Goal: Task Accomplishment & Management: Use online tool/utility

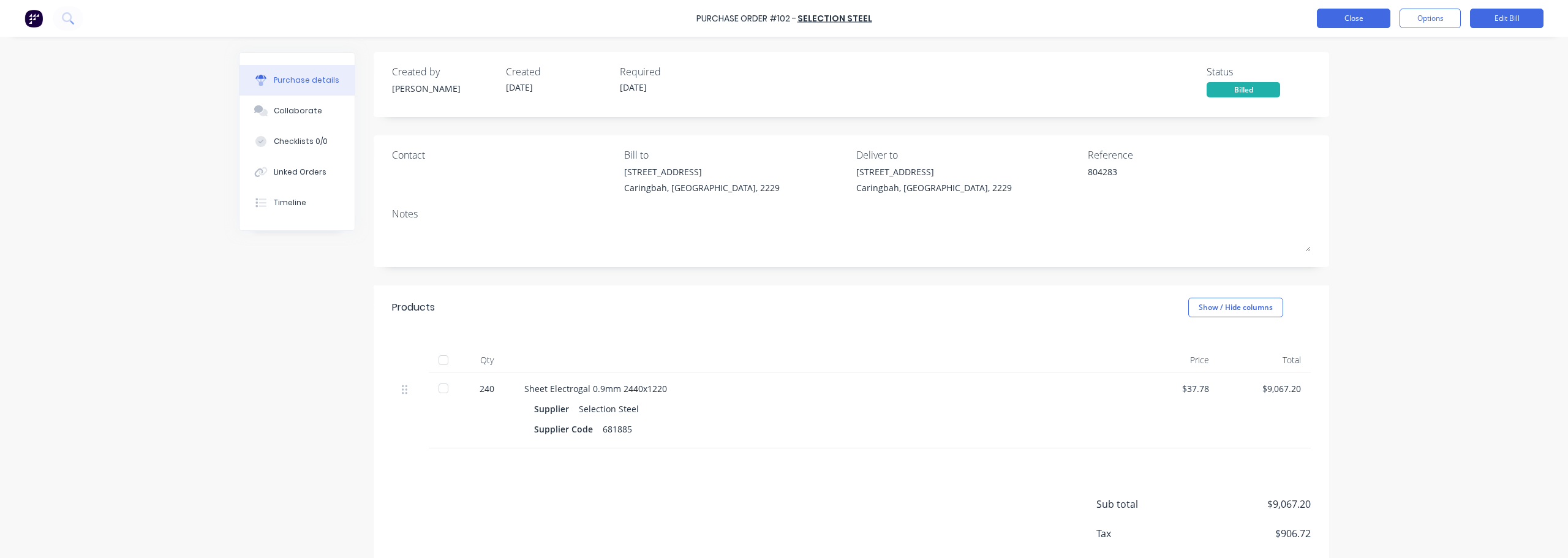
click at [782, 17] on button "Close" at bounding box center [1354, 18] width 74 height 19
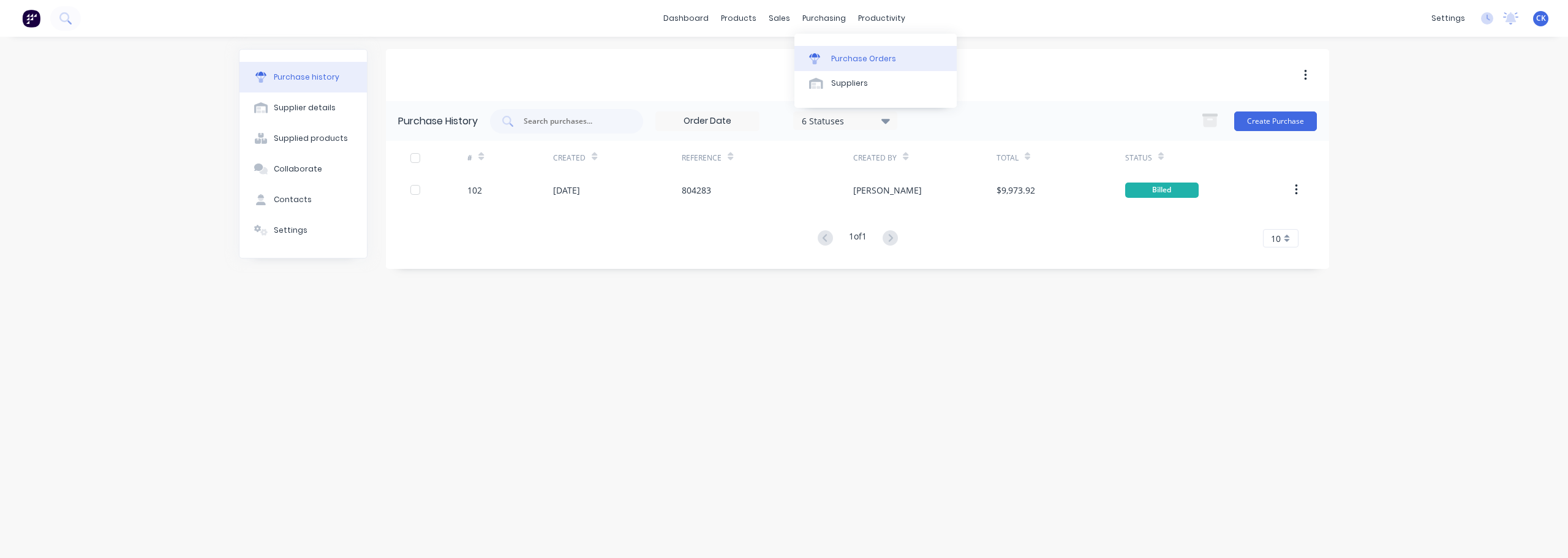
click at [782, 62] on div "Purchase Orders" at bounding box center [863, 58] width 65 height 11
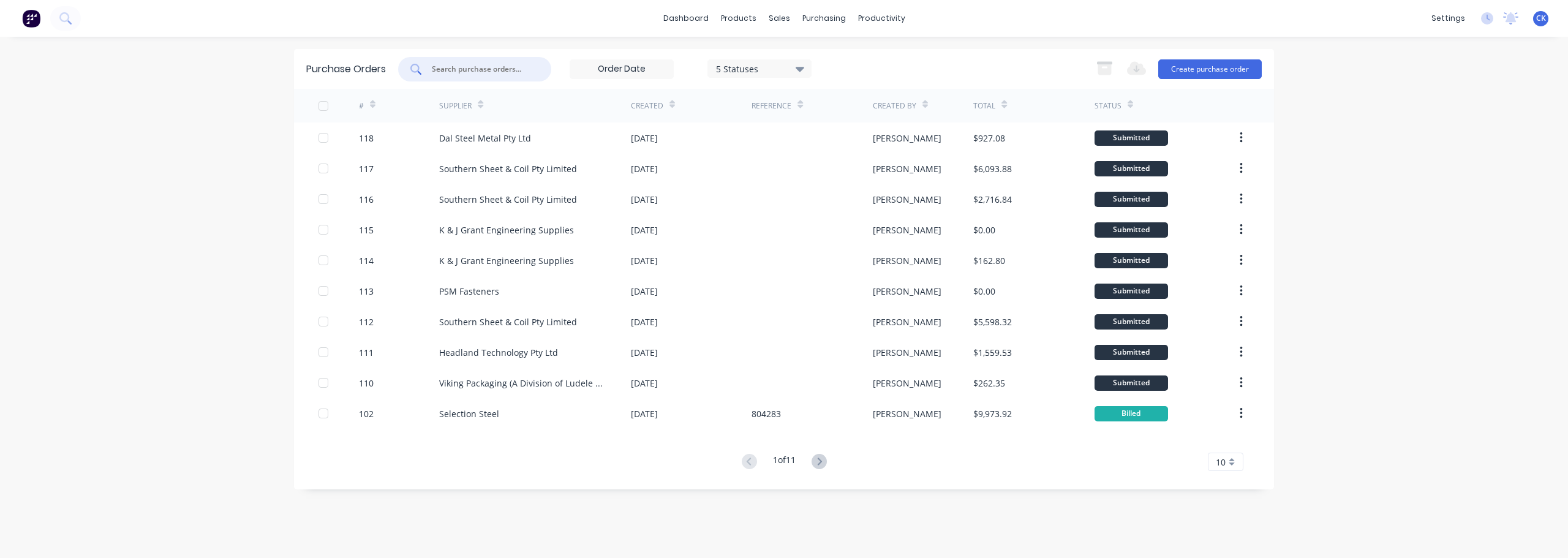
click at [473, 66] on input "text" at bounding box center [481, 69] width 102 height 12
type input "concept"
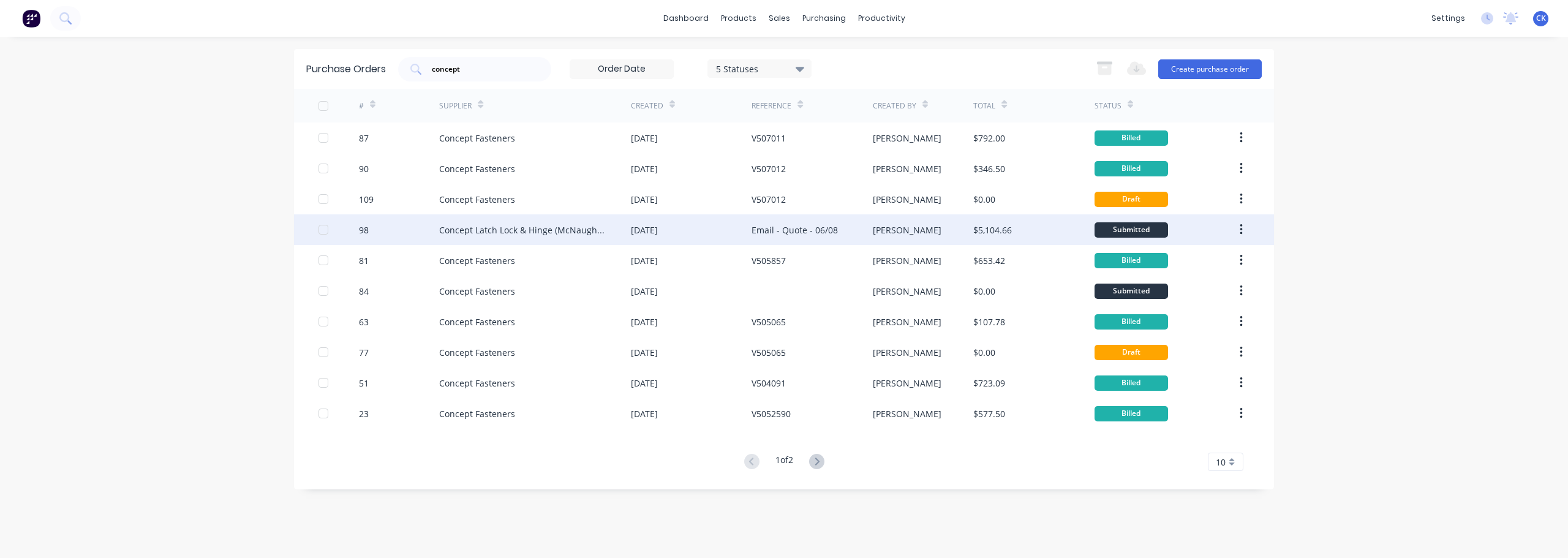
click at [472, 231] on div "Concept Latch Lock & Hinge (McNaughtans)" at bounding box center [522, 230] width 167 height 13
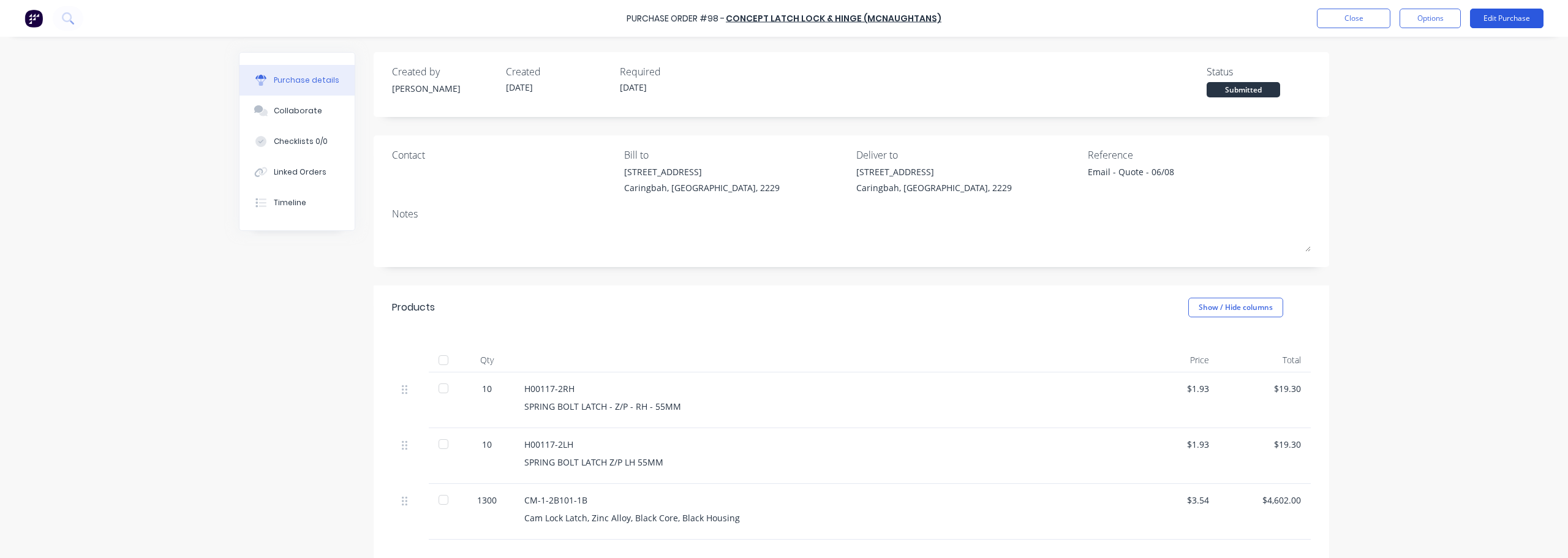
click at [782, 17] on button "Edit Purchase" at bounding box center [1507, 18] width 74 height 19
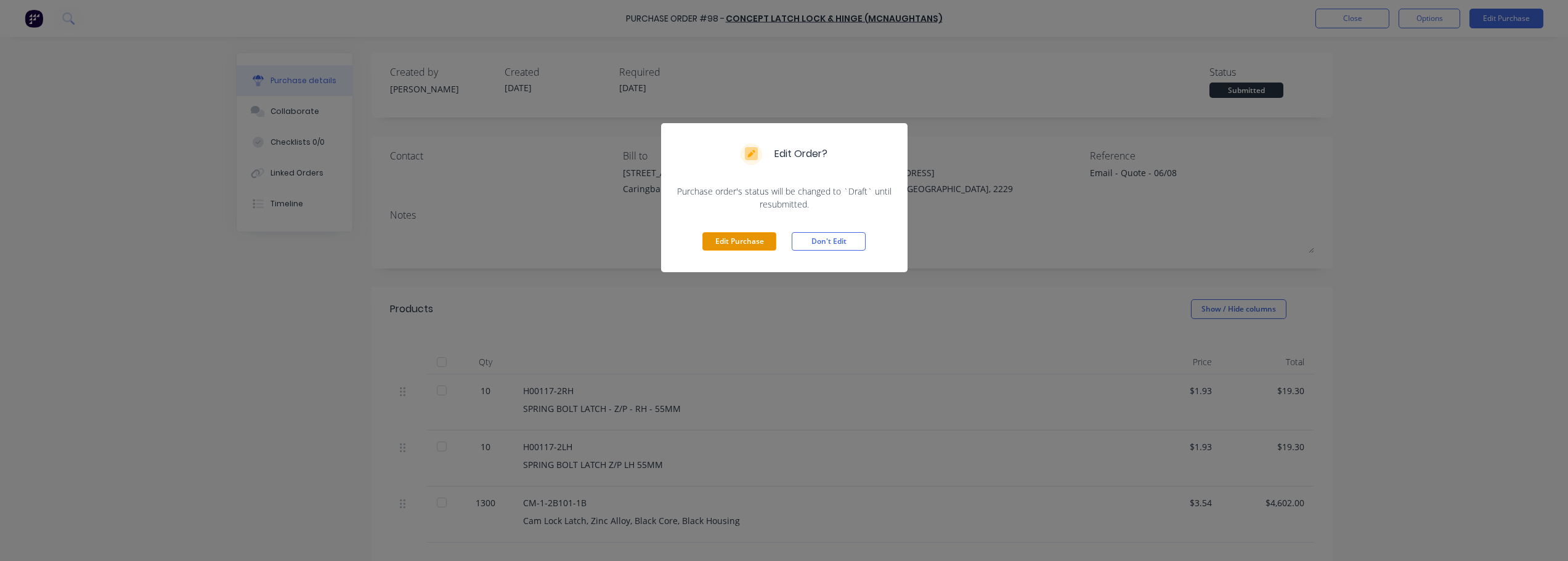
click at [750, 239] on button "Edit Purchase" at bounding box center [740, 241] width 74 height 18
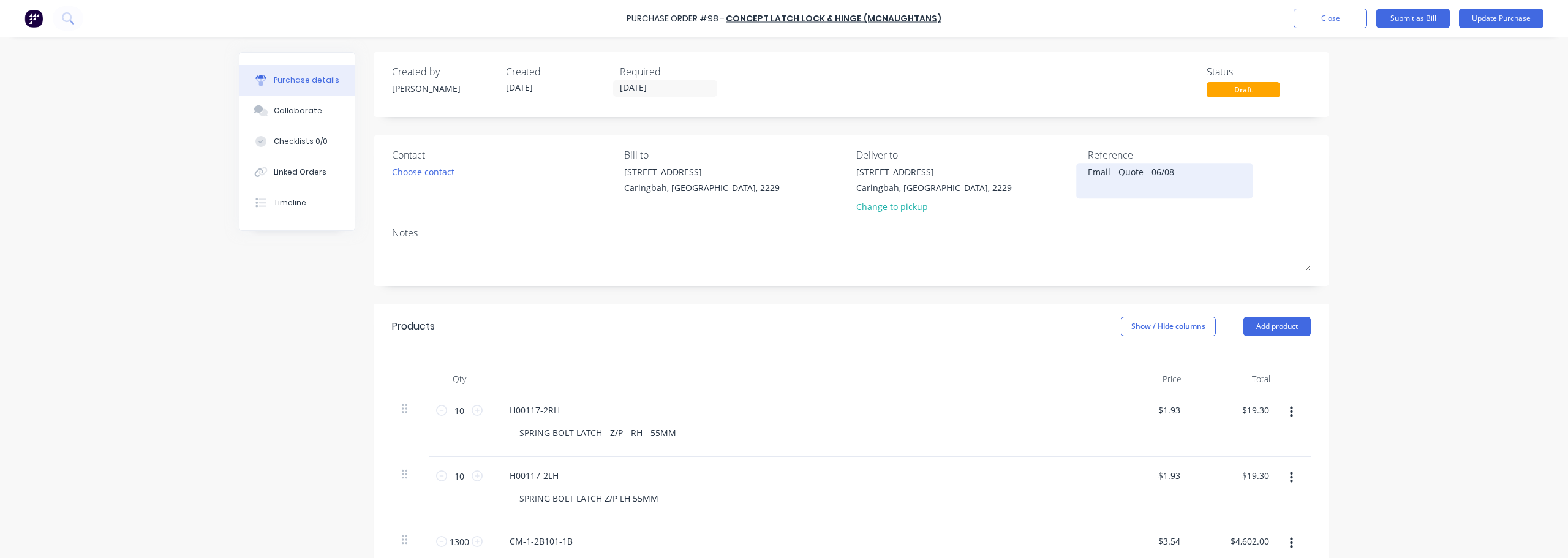
click at [782, 178] on textarea "Email - Quote - 06/08" at bounding box center [1164, 179] width 153 height 27
drag, startPoint x: 1170, startPoint y: 176, endPoint x: 861, endPoint y: 148, distance: 310.3
click at [782, 148] on div "Contact Choose contact [PERSON_NAME] to [STREET_ADDRESS] Deliver to [STREET_ADD…" at bounding box center [851, 183] width 919 height 72
type textarea "1124309"
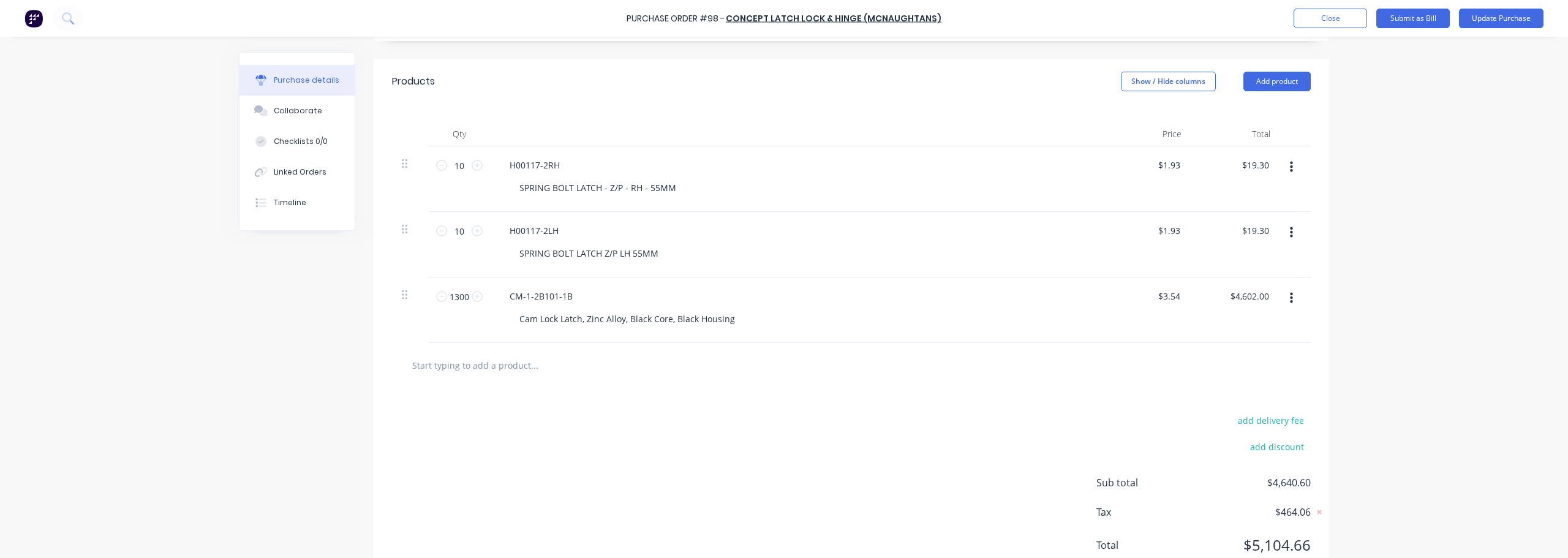
scroll to position [288, 0]
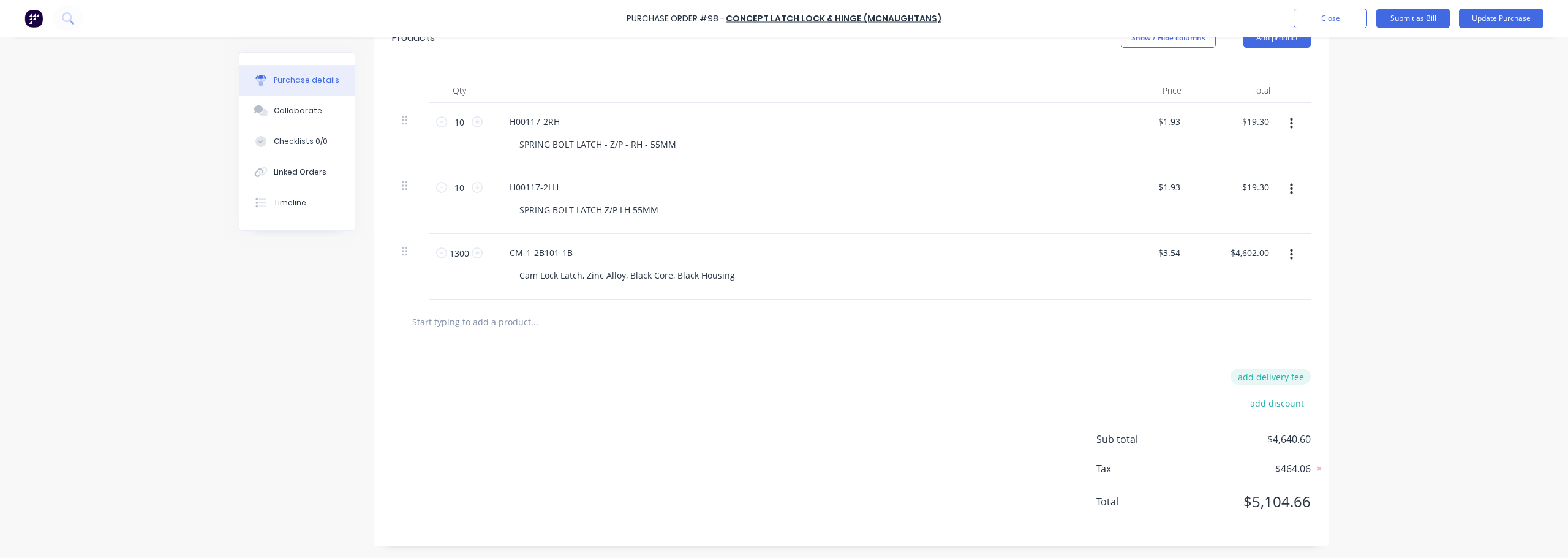
click at [782, 371] on button "add delivery fee" at bounding box center [1271, 377] width 80 height 16
type input "$60.00"
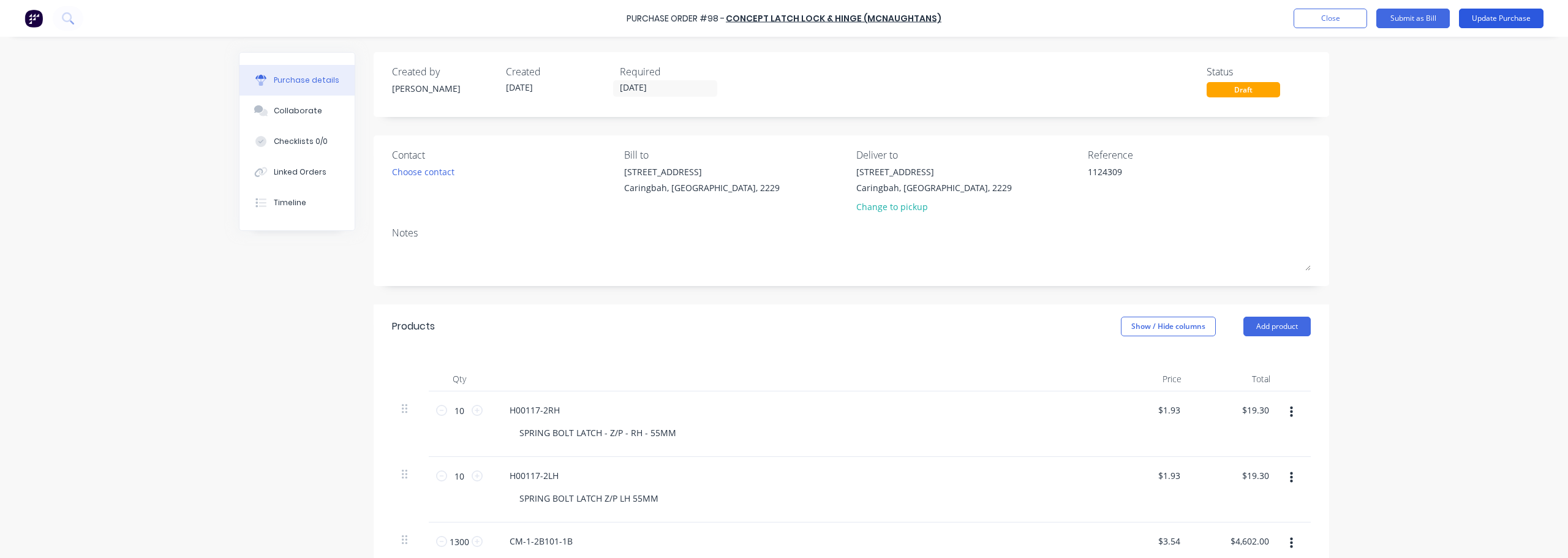
click at [782, 17] on button "Update Purchase" at bounding box center [1502, 18] width 84 height 19
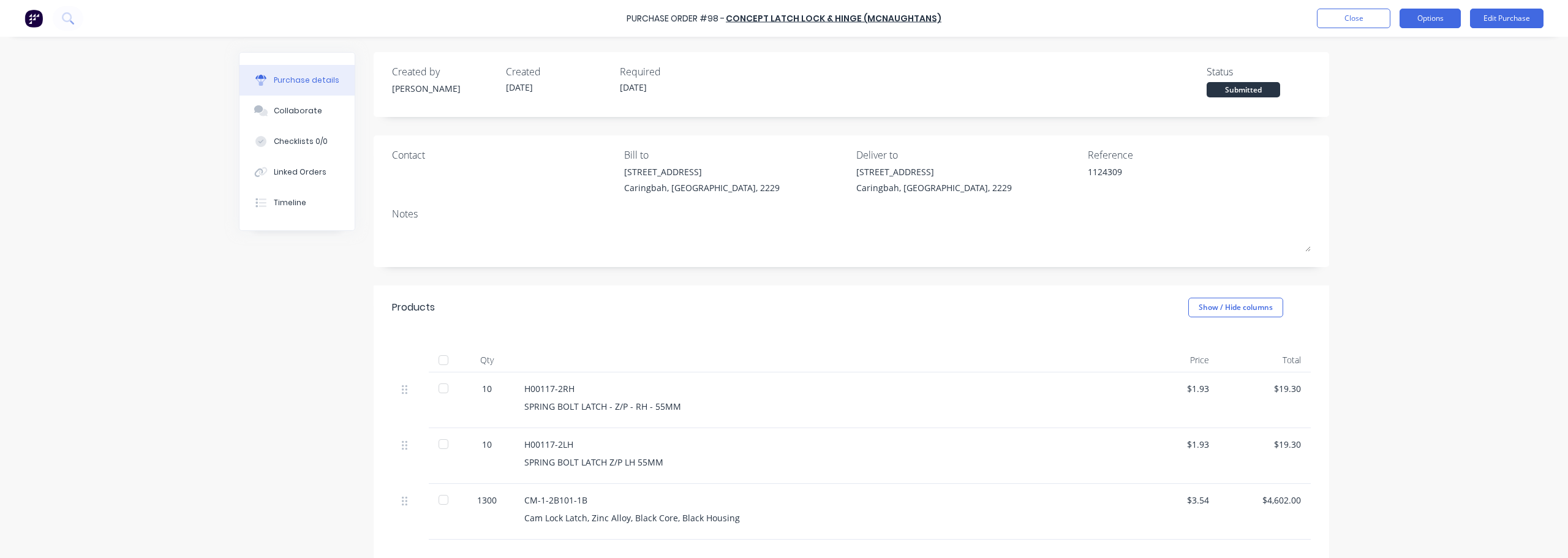
click at [782, 21] on button "Options" at bounding box center [1430, 18] width 61 height 19
click at [782, 74] on div "Convert to Bill" at bounding box center [1402, 74] width 95 height 17
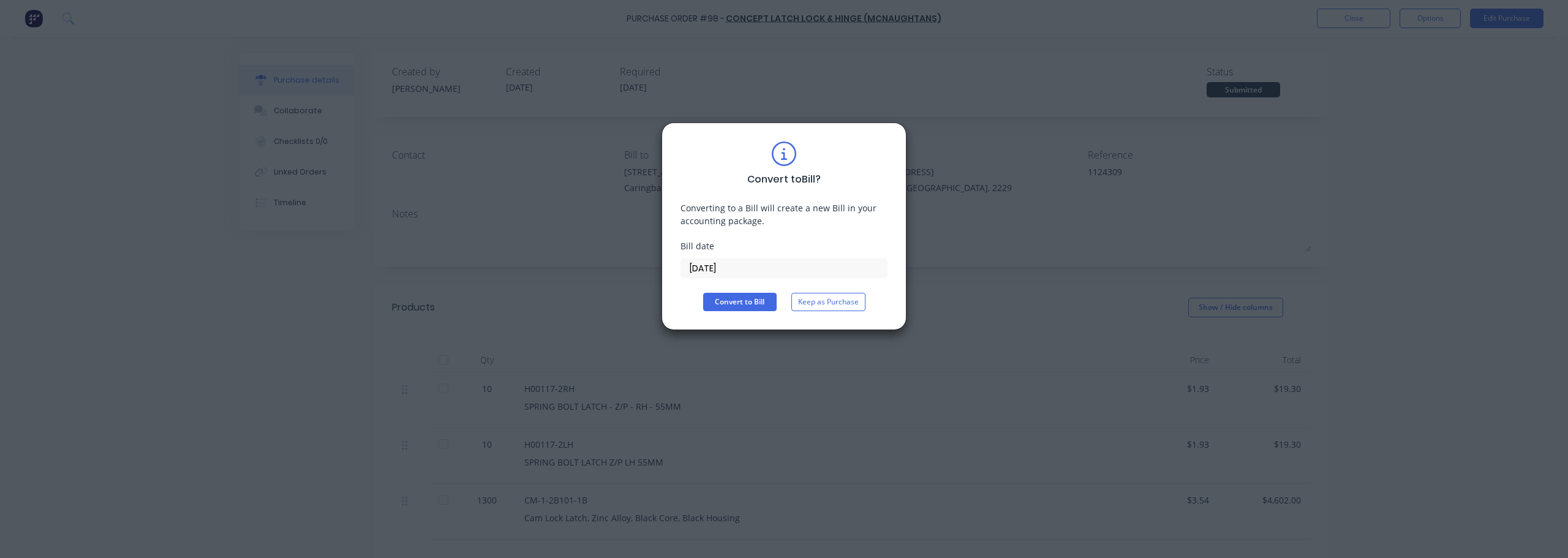
drag, startPoint x: 746, startPoint y: 268, endPoint x: 462, endPoint y: 260, distance: 284.1
click at [482, 266] on div "Convert to Bill ? Converting to a Bill will create a new Bill in your accountin…" at bounding box center [784, 279] width 1568 height 558
type input "[DATE]"
click at [731, 266] on input "[DATE]" at bounding box center [784, 268] width 206 height 18
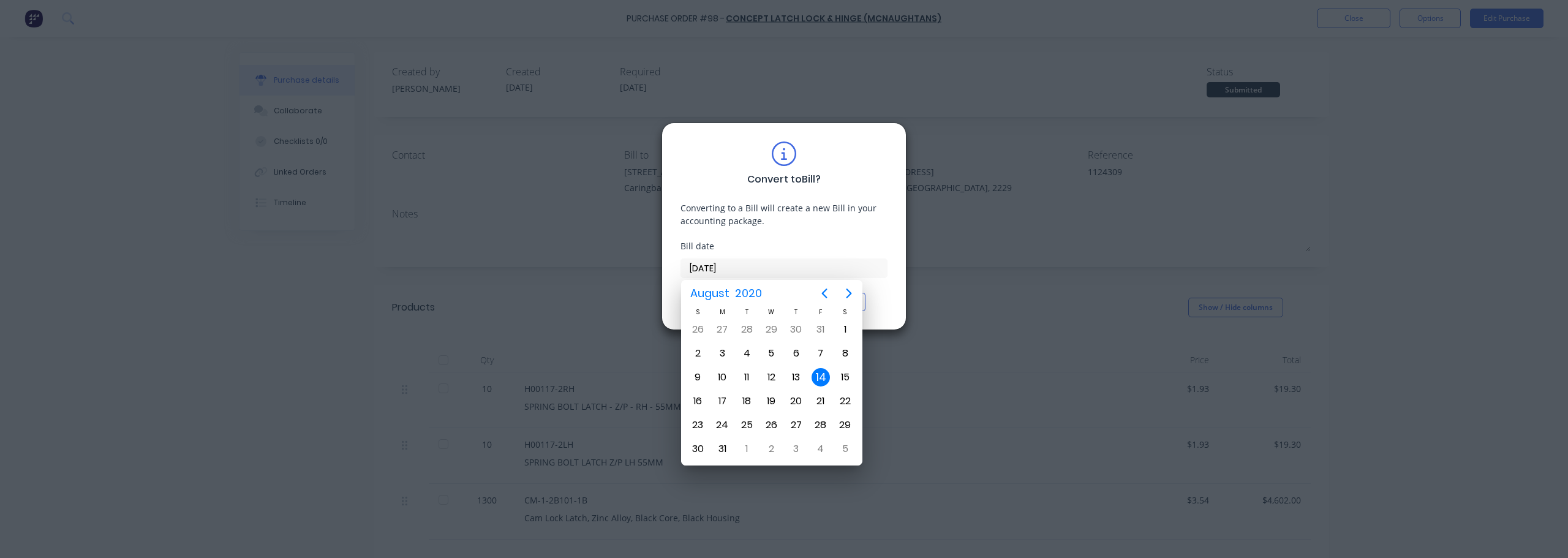
type input "[DATE]"
click at [782, 379] on div "14" at bounding box center [796, 377] width 18 height 18
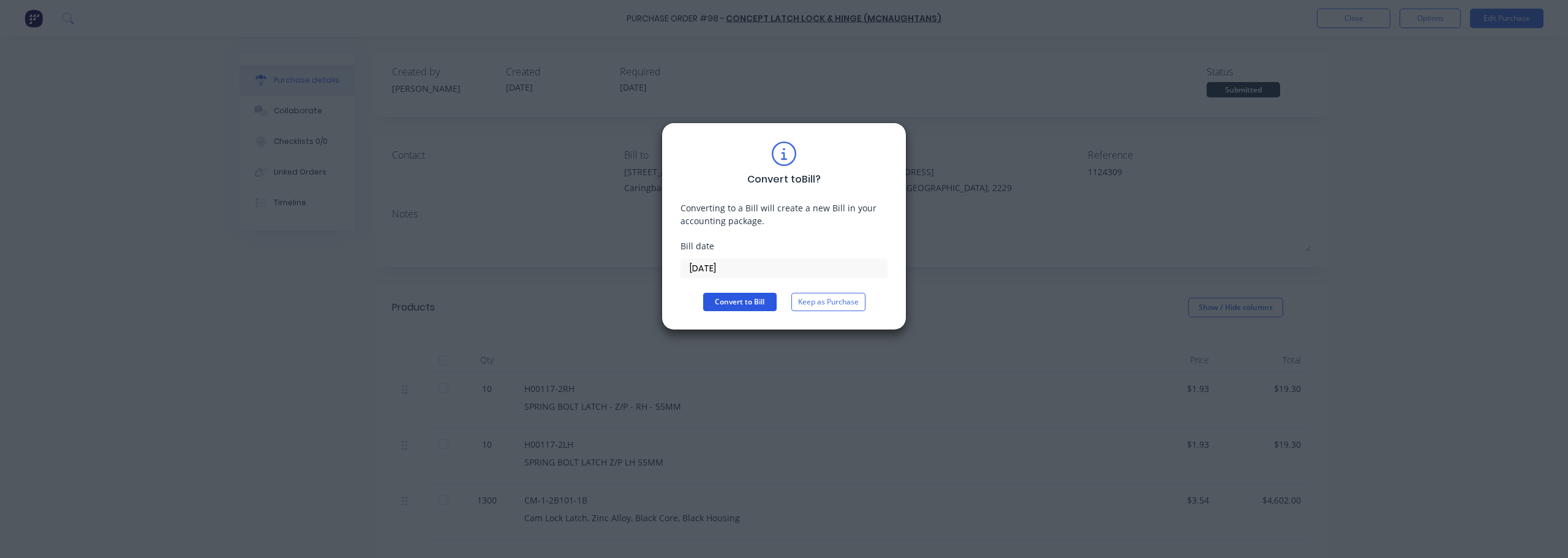
click at [723, 298] on button "Convert to Bill" at bounding box center [740, 302] width 74 height 18
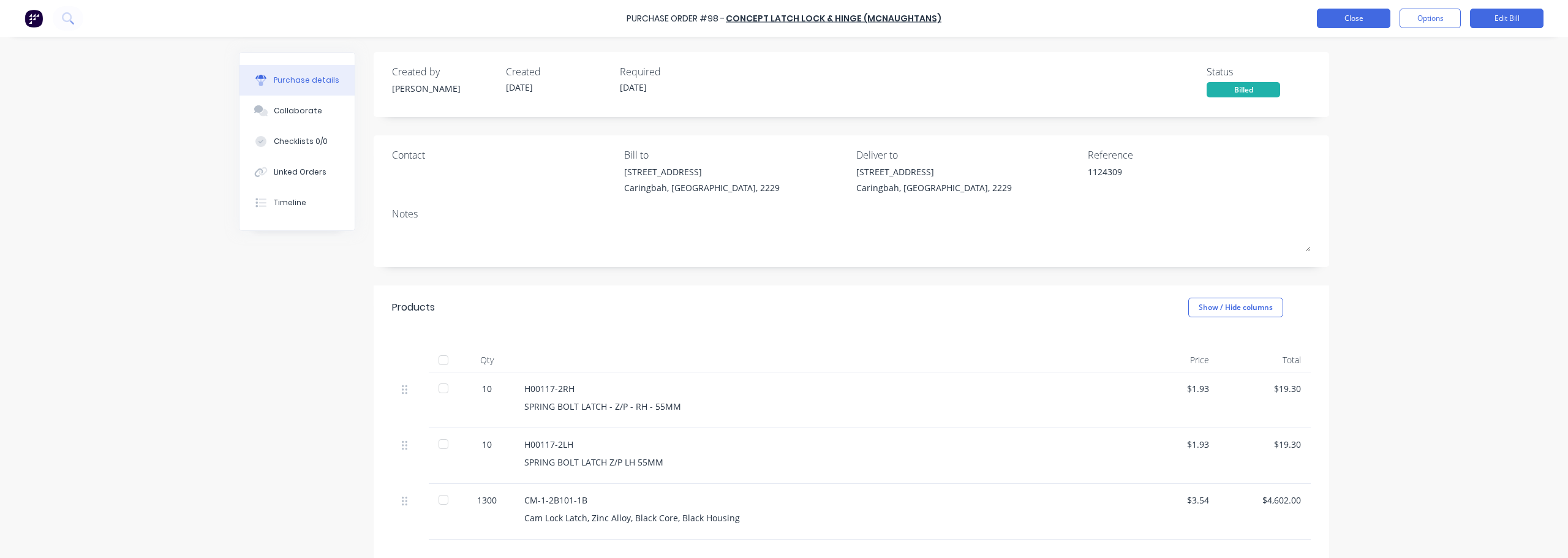
click at [782, 25] on button "Close" at bounding box center [1354, 18] width 74 height 19
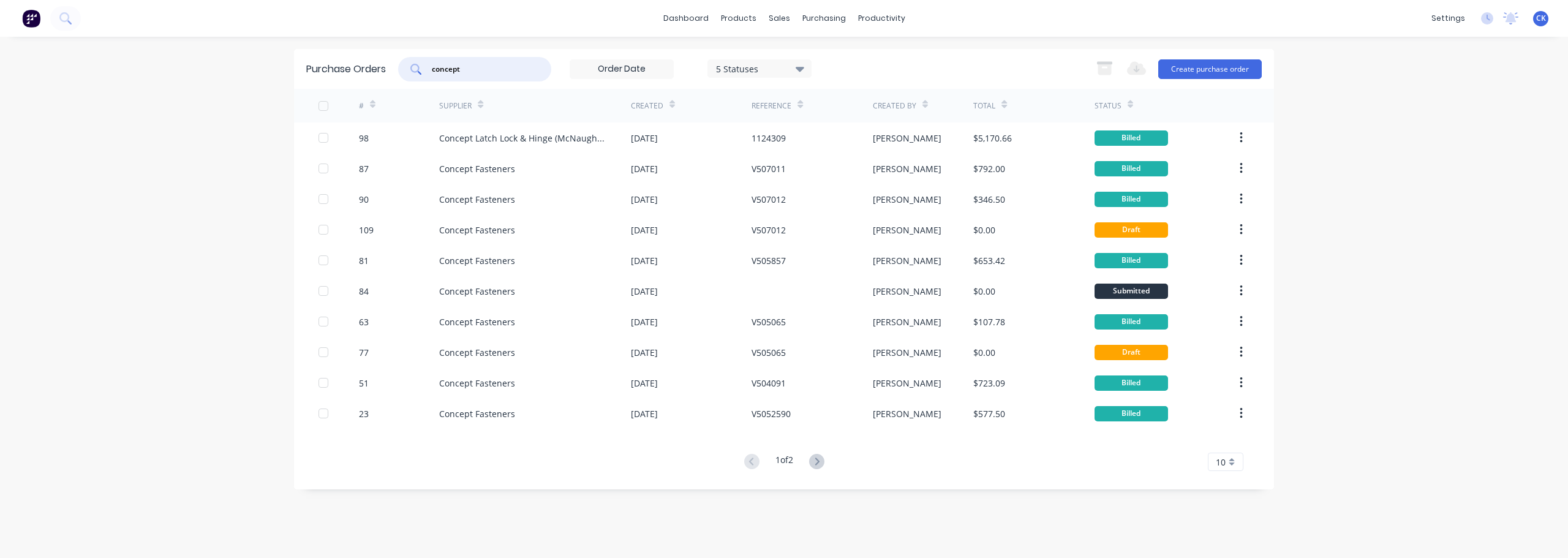
drag, startPoint x: 479, startPoint y: 66, endPoint x: 388, endPoint y: 66, distance: 91.0
click at [408, 64] on div "concept" at bounding box center [475, 69] width 153 height 25
type input "southern"
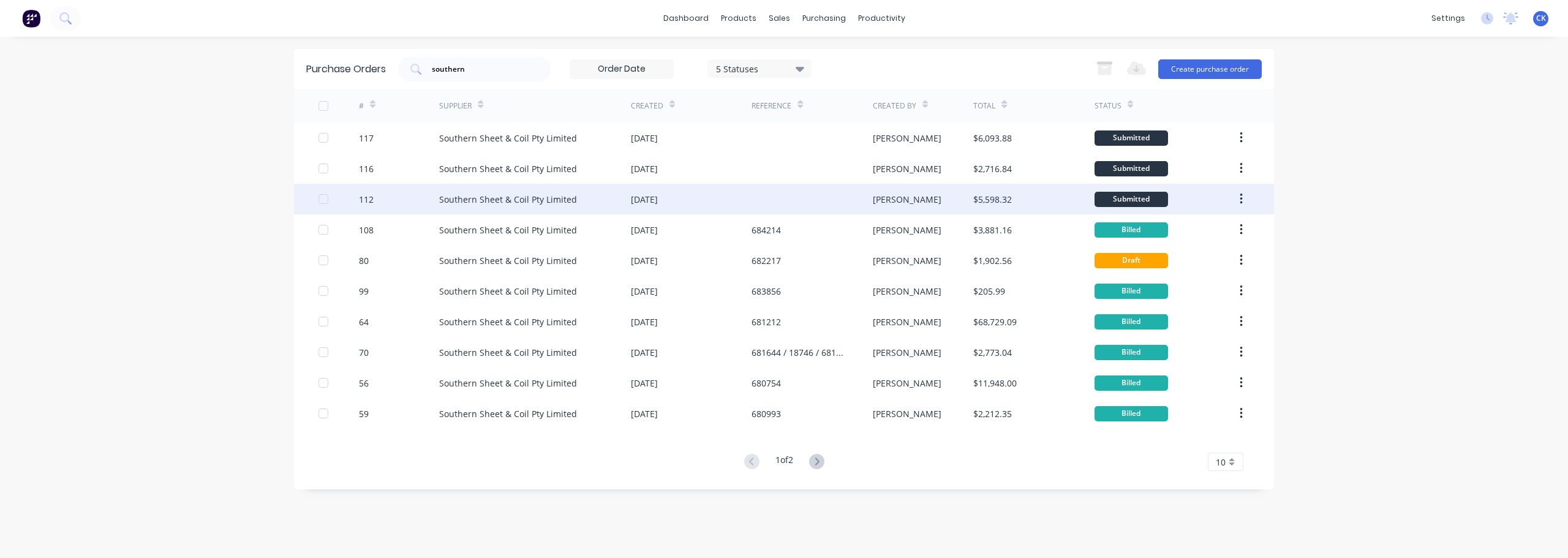
click at [646, 195] on div "[DATE]" at bounding box center [644, 199] width 27 height 13
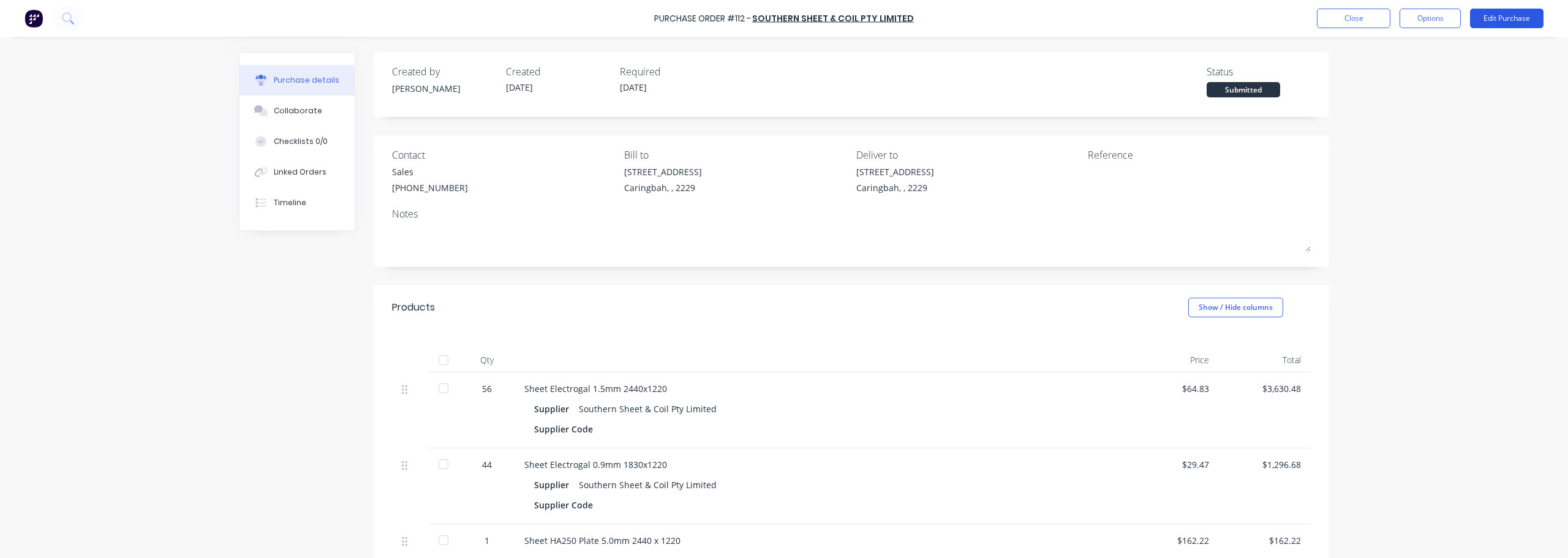
click at [782, 16] on button "Edit Purchase" at bounding box center [1507, 18] width 74 height 19
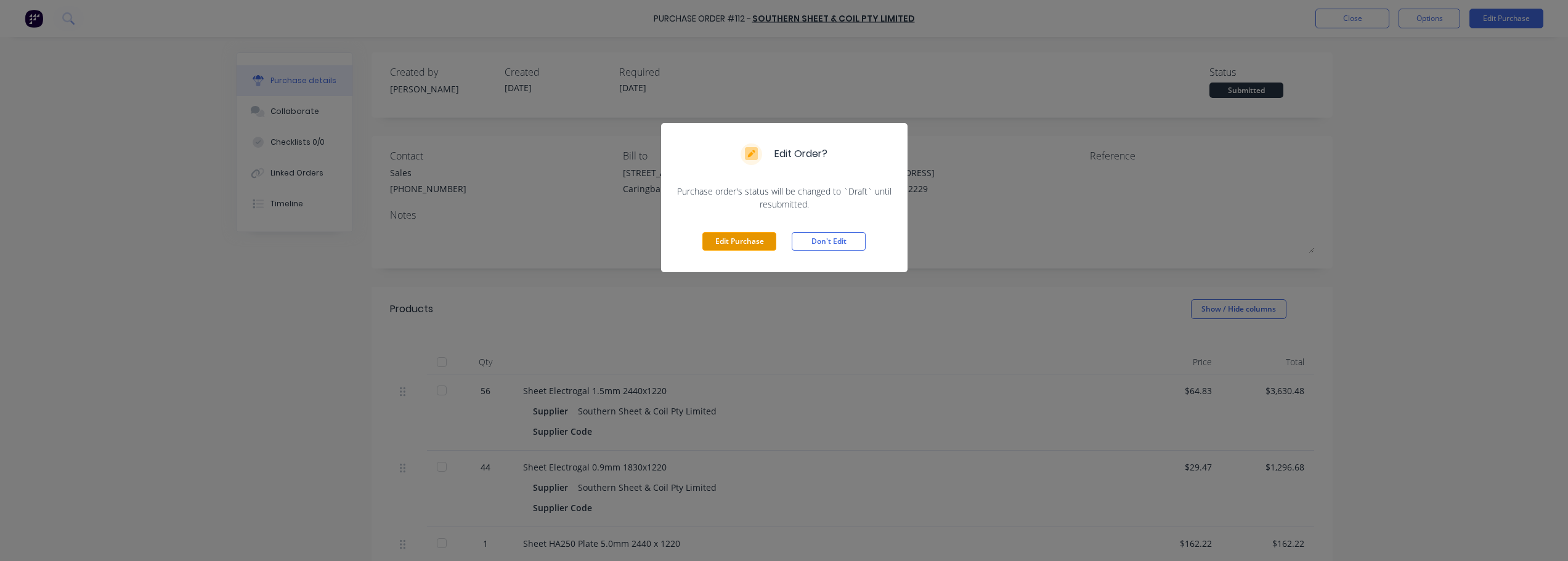
click at [742, 241] on button "Edit Purchase" at bounding box center [740, 241] width 74 height 18
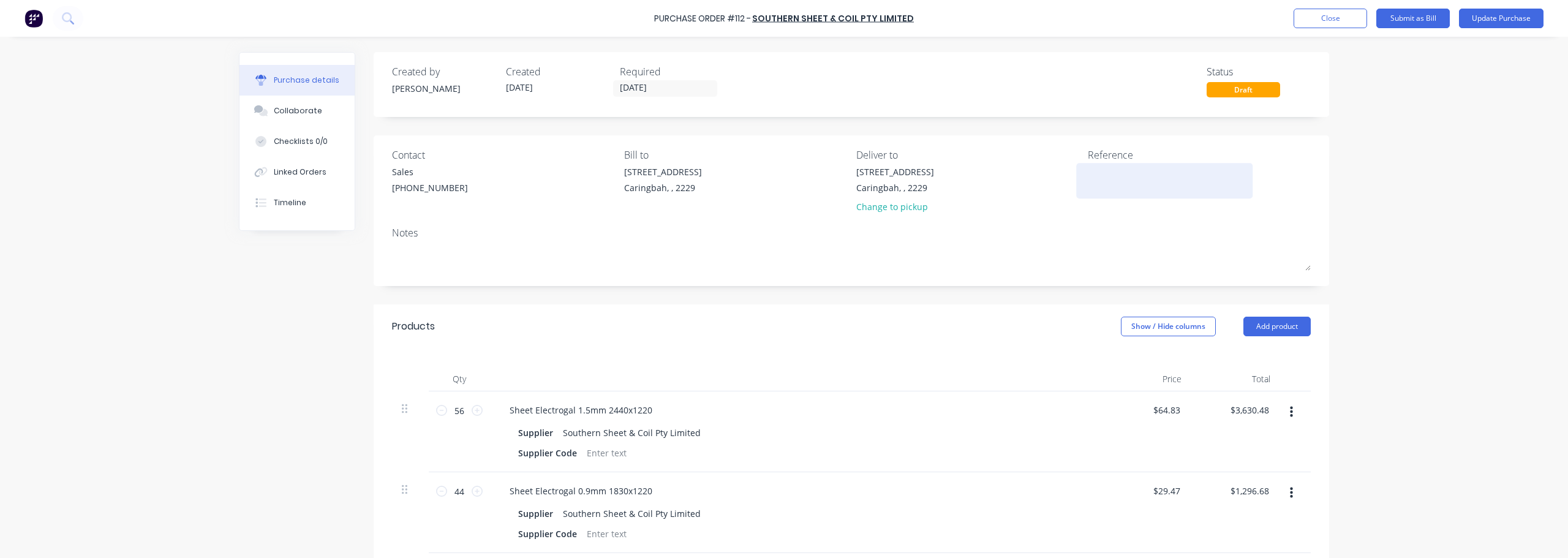
click at [782, 175] on textarea at bounding box center [1164, 179] width 153 height 27
type textarea "684404"
click at [782, 21] on button "Update Purchase" at bounding box center [1502, 18] width 84 height 19
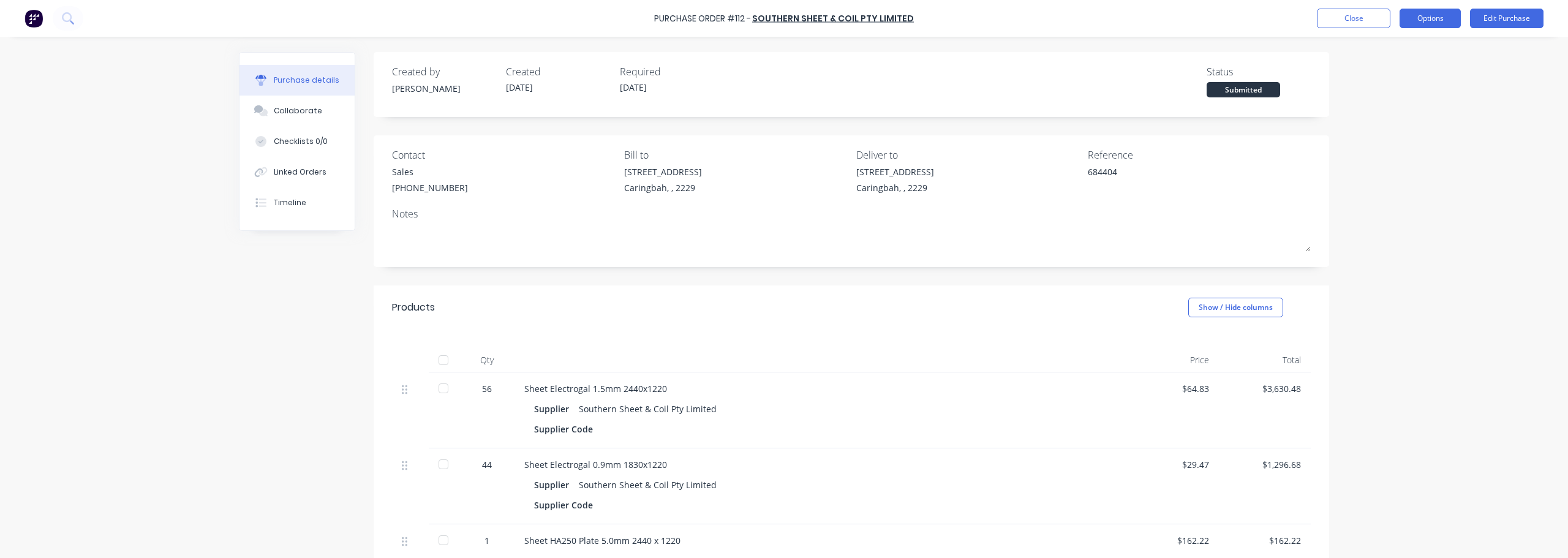
click at [782, 15] on button "Options" at bounding box center [1430, 18] width 61 height 19
click at [782, 78] on div "Convert to Bill" at bounding box center [1402, 74] width 95 height 17
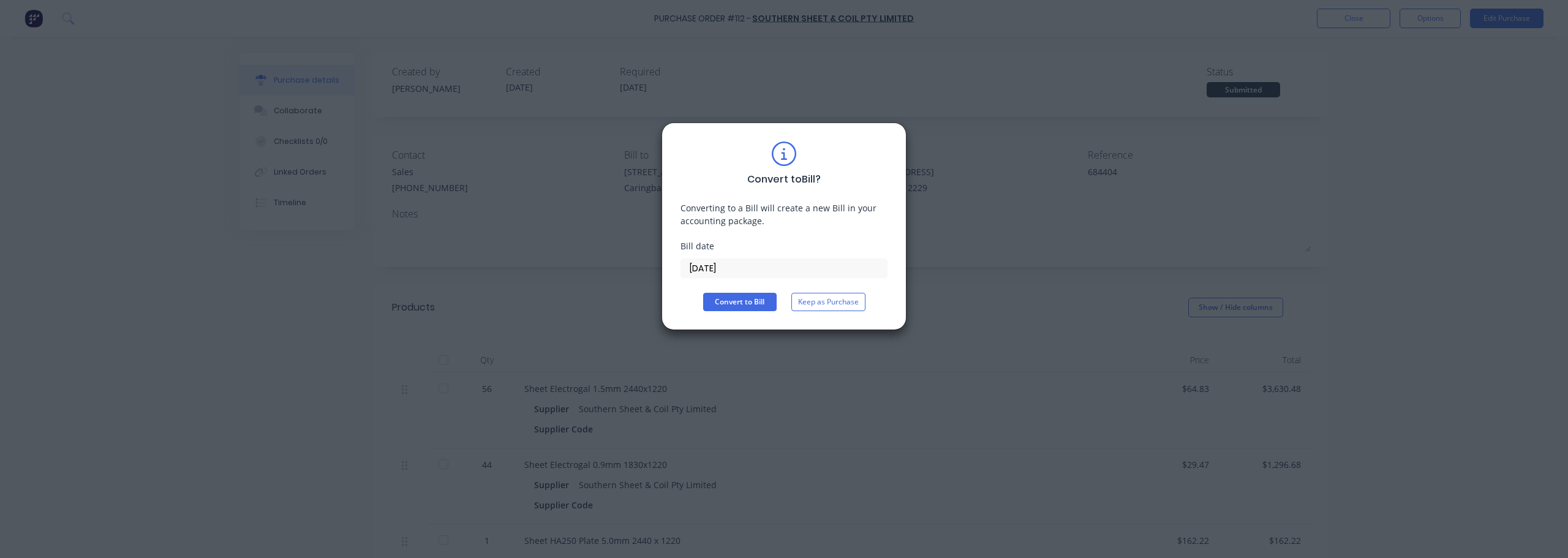
drag, startPoint x: 744, startPoint y: 268, endPoint x: 645, endPoint y: 273, distance: 99.1
click at [645, 273] on div "Convert to Bill ? Converting to a Bill will create a new Bill in your accountin…" at bounding box center [784, 279] width 1568 height 558
type input "[DATE]"
click at [730, 302] on button "Convert to Bill" at bounding box center [740, 302] width 74 height 18
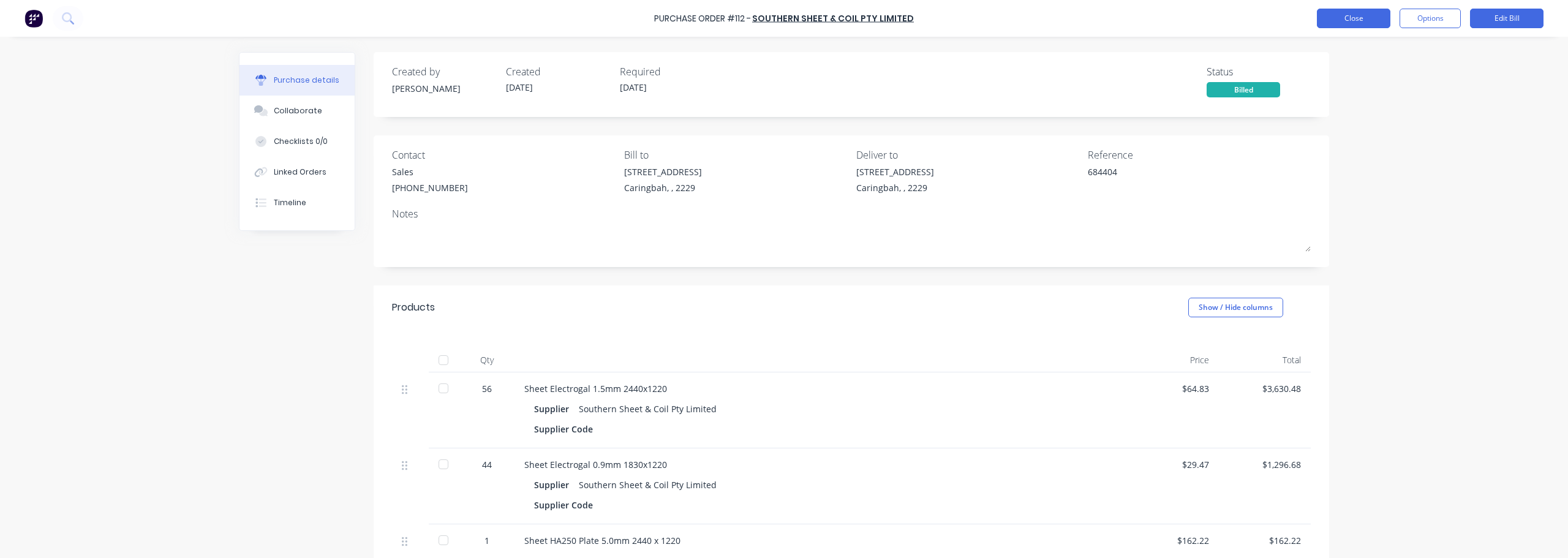
click at [782, 13] on button "Close" at bounding box center [1354, 18] width 74 height 19
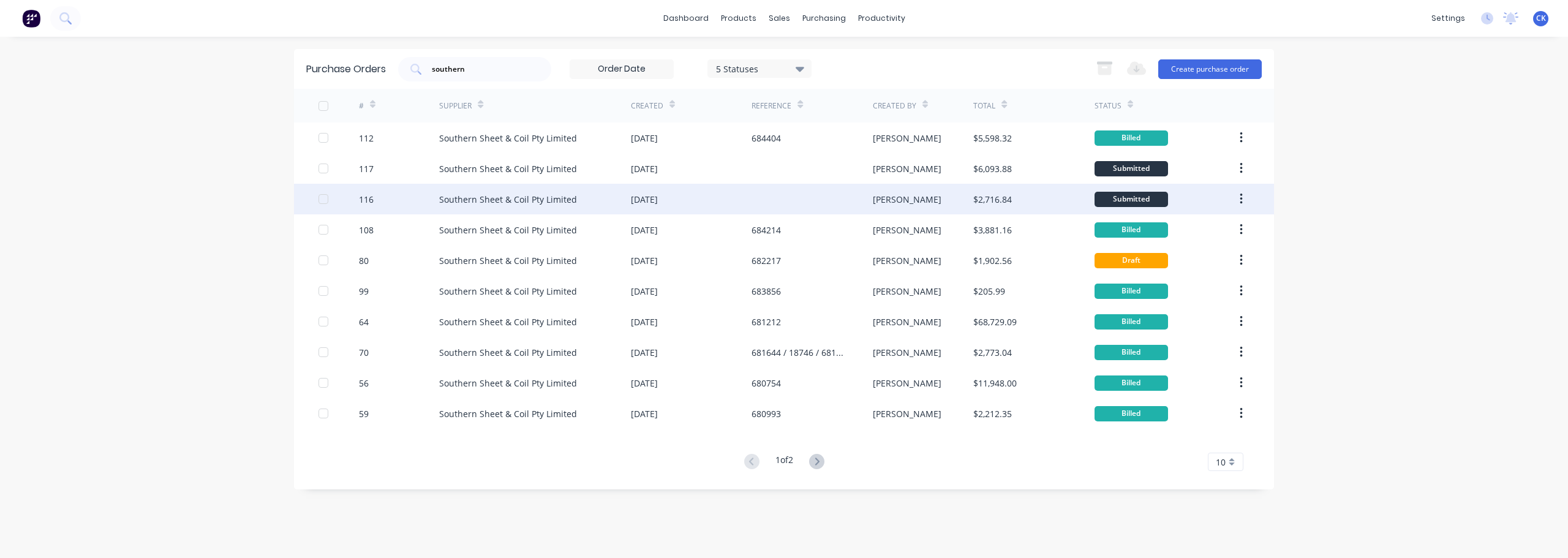
click at [556, 195] on div "Southern Sheet & Coil Pty Limited" at bounding box center [508, 199] width 138 height 13
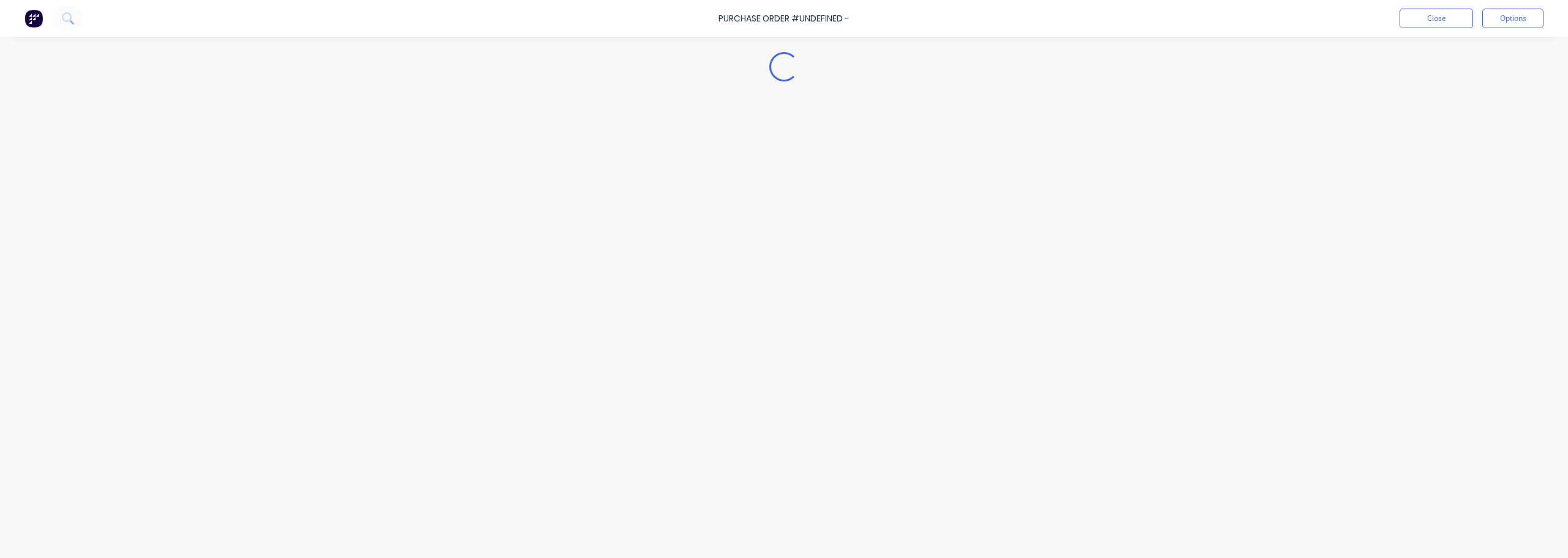
click at [556, 195] on div "Loading..." at bounding box center [784, 260] width 1115 height 497
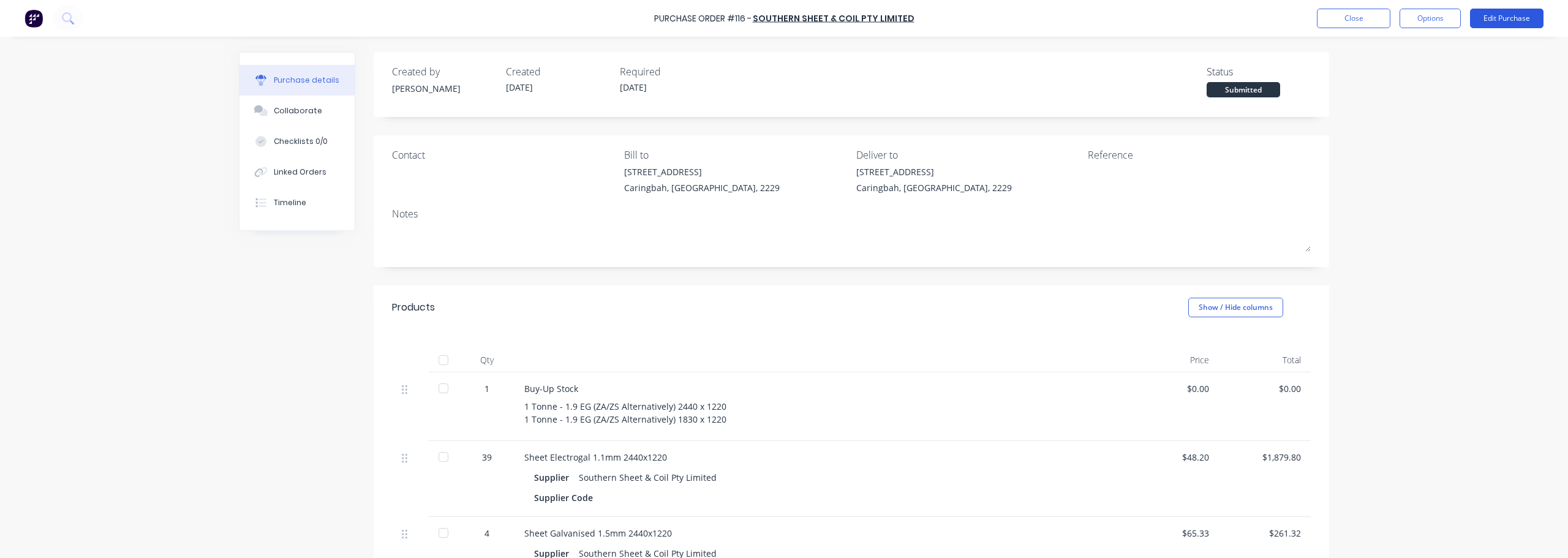
click at [782, 16] on button "Edit Purchase" at bounding box center [1507, 18] width 74 height 19
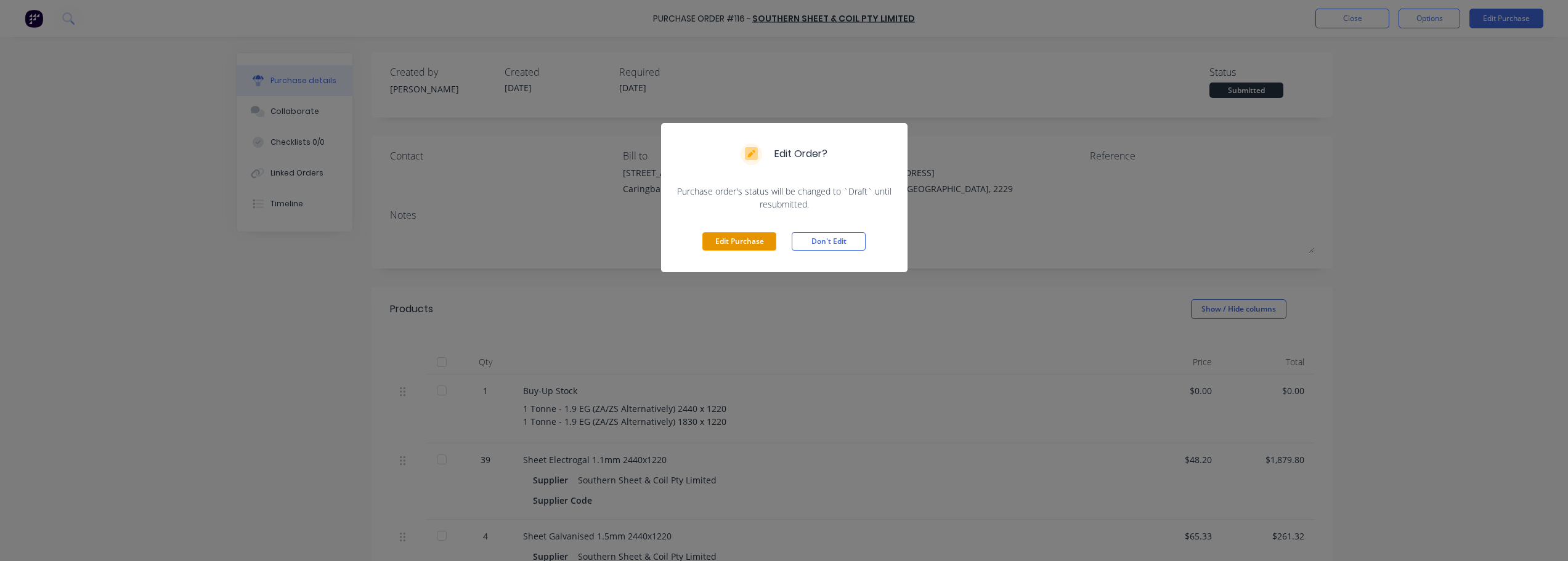
click at [727, 240] on button "Edit Purchase" at bounding box center [740, 241] width 74 height 18
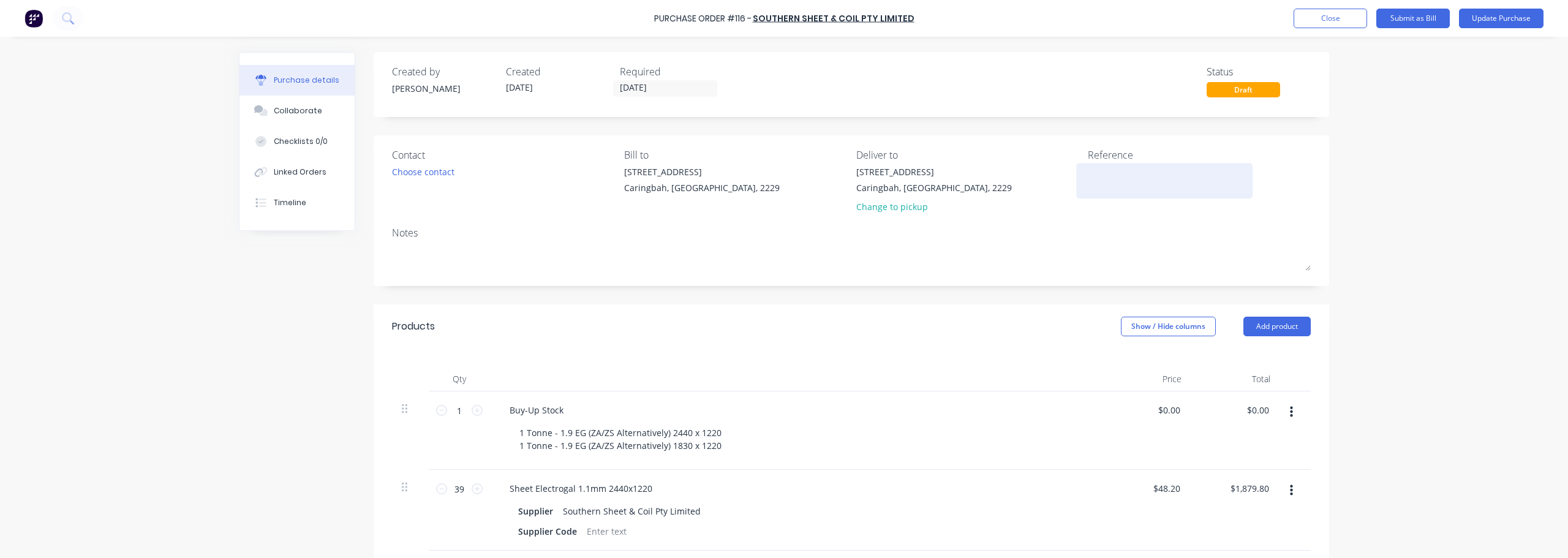
click at [782, 181] on textarea at bounding box center [1164, 179] width 153 height 27
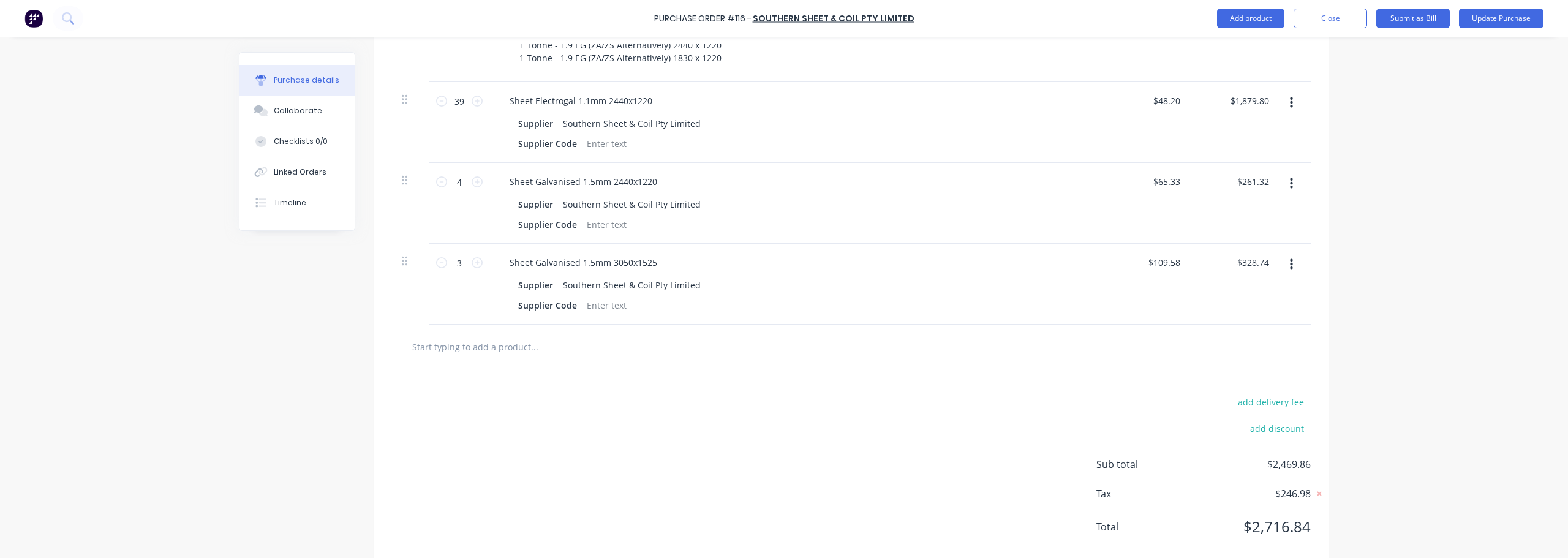
scroll to position [413, 0]
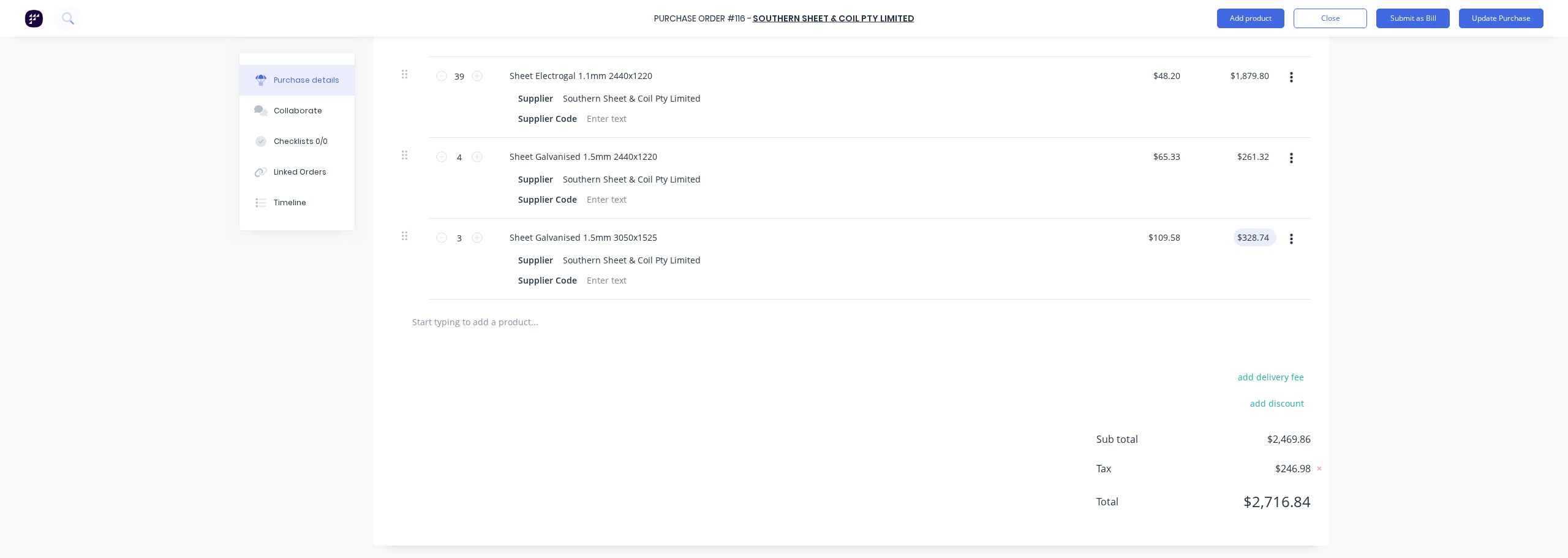
type textarea "684541"
click at [782, 238] on input "328.74" at bounding box center [1252, 237] width 38 height 17
type input "328.75"
type input "$109.5833"
type input "$328.75"
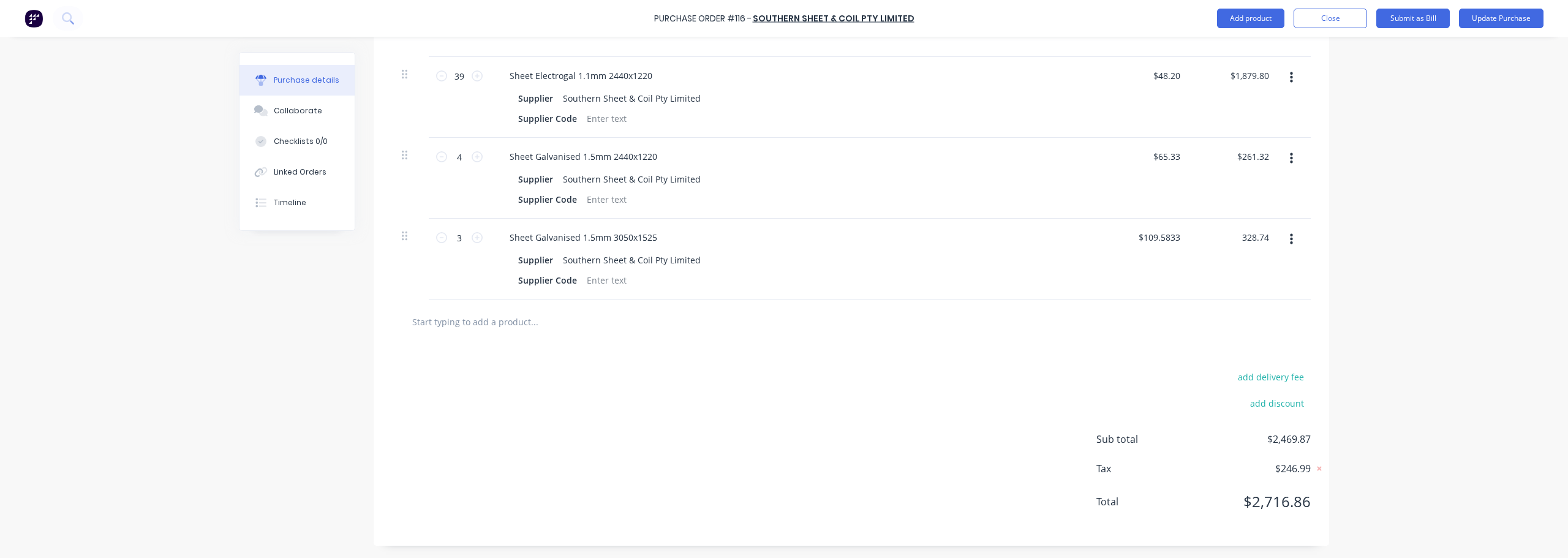
type input "328.74"
type input "$109.58"
type input "$328.74"
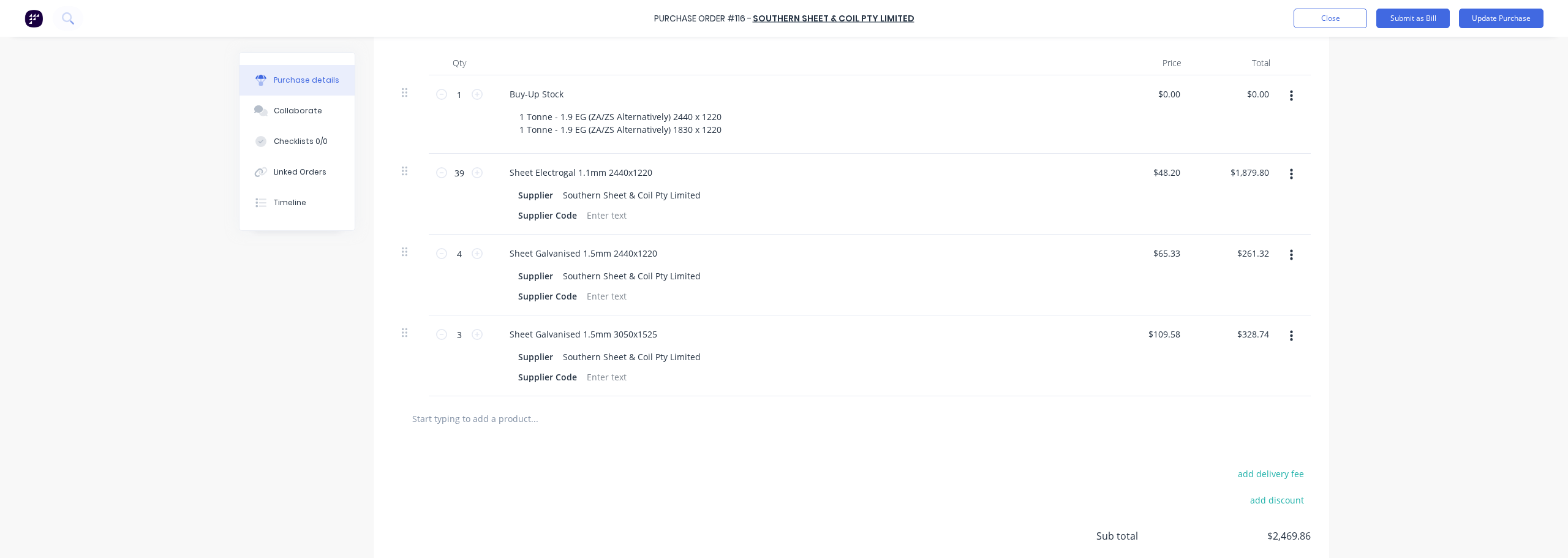
scroll to position [107, 0]
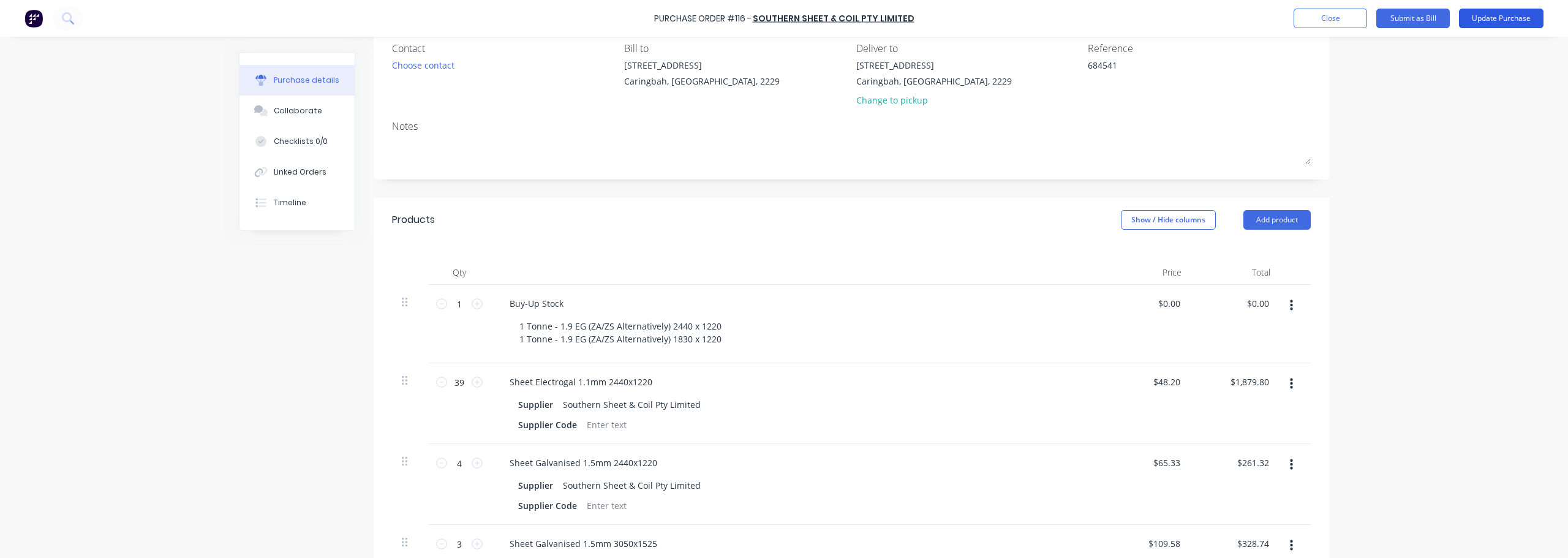
click at [782, 15] on button "Update Purchase" at bounding box center [1502, 18] width 84 height 19
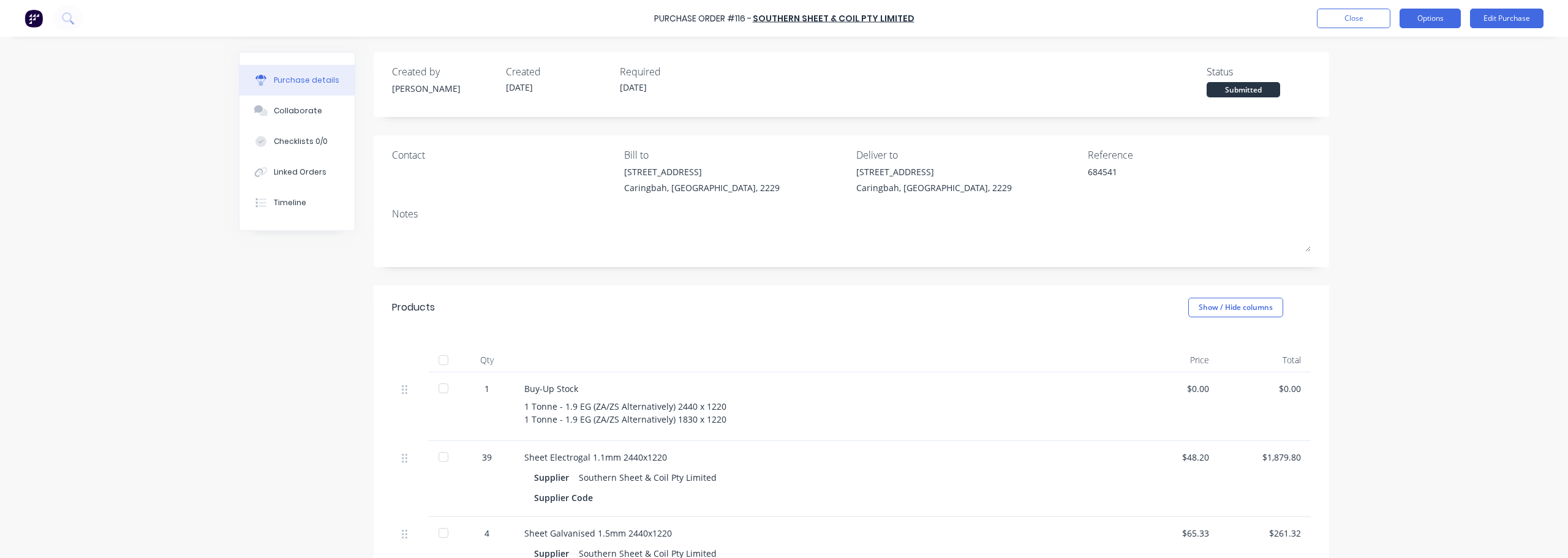
click at [782, 21] on button "Options" at bounding box center [1430, 18] width 61 height 19
click at [782, 78] on div "Convert to Bill" at bounding box center [1402, 74] width 95 height 17
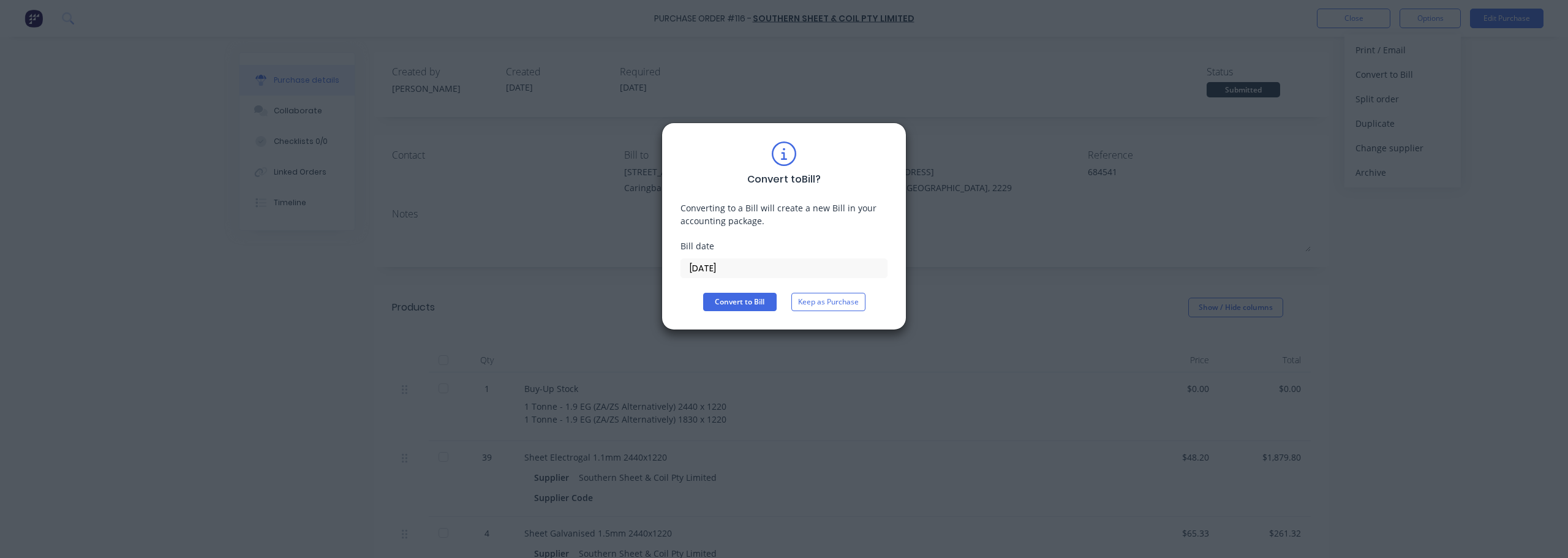
drag, startPoint x: 699, startPoint y: 261, endPoint x: 522, endPoint y: 245, distance: 177.7
click at [522, 245] on div "Convert to Bill ? Converting to a Bill will create a new Bill in your accountin…" at bounding box center [784, 279] width 1568 height 558
type input "[DATE]"
click at [737, 302] on button "Convert to Bill" at bounding box center [740, 302] width 74 height 18
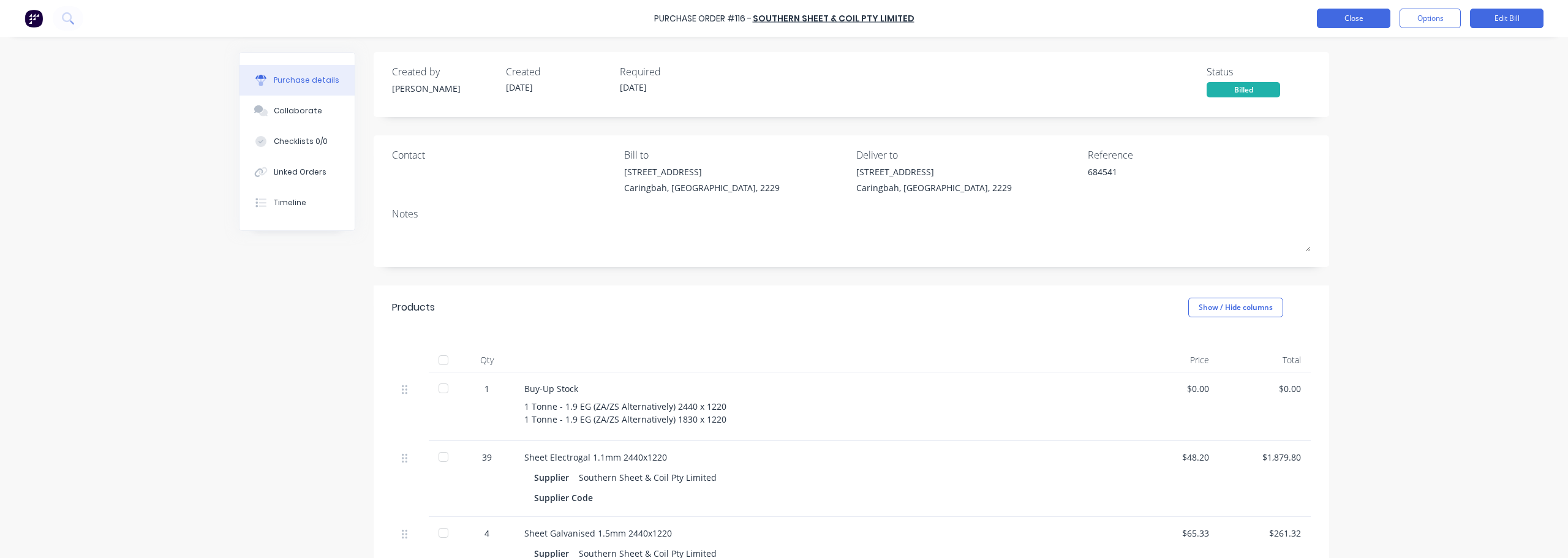
click at [782, 17] on button "Close" at bounding box center [1354, 18] width 74 height 19
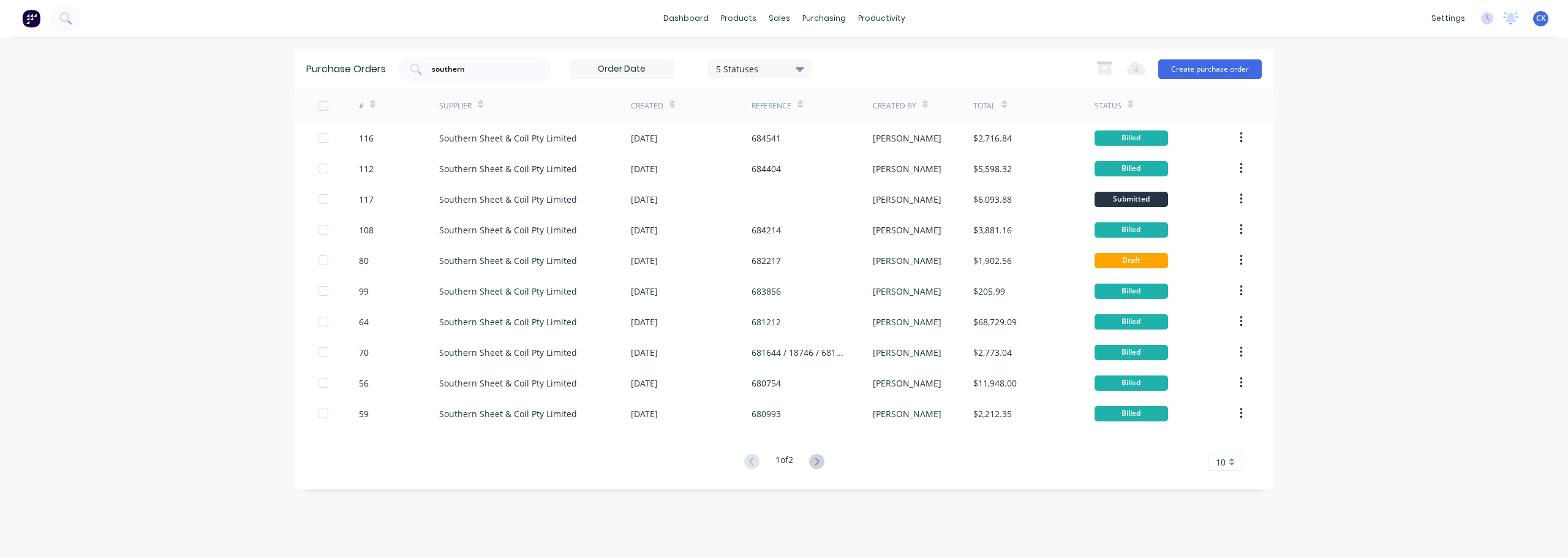
click at [266, 32] on div "dashboard products sales purchasing productivity dashboard products Product Cat…" at bounding box center [784, 279] width 1568 height 558
type input "viking"
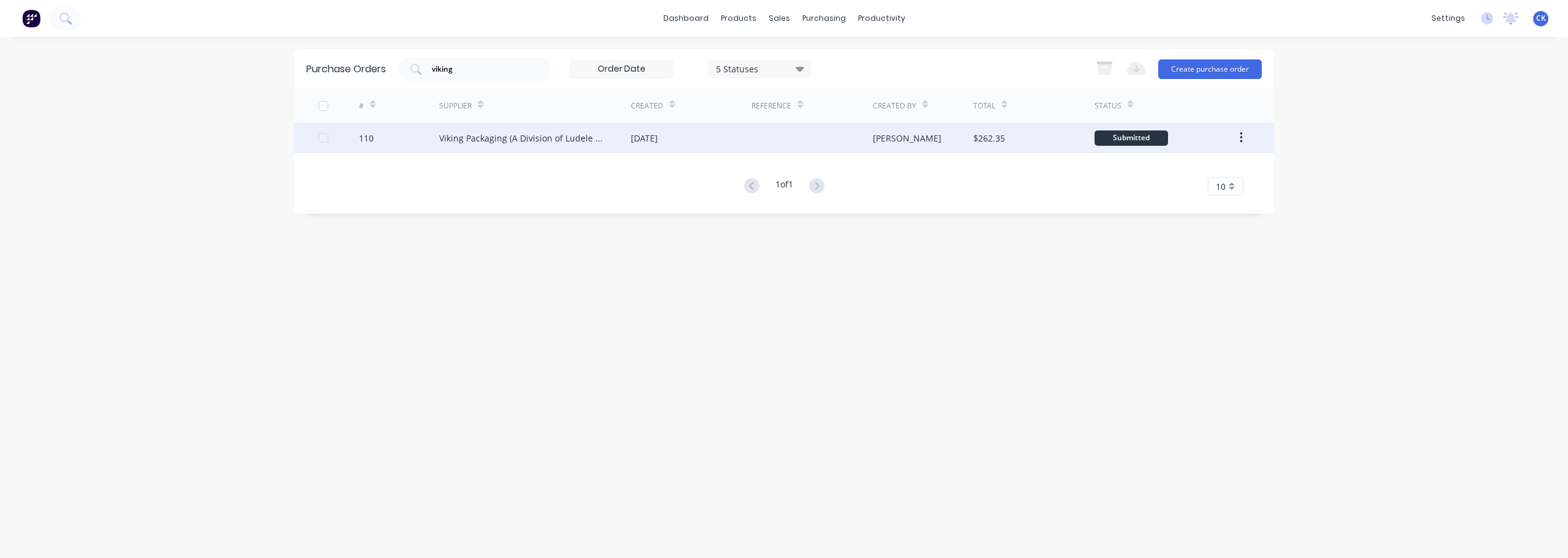
click at [606, 139] on div "Viking Packaging (A Division of Ludele Pty Ltd)" at bounding box center [522, 137] width 167 height 13
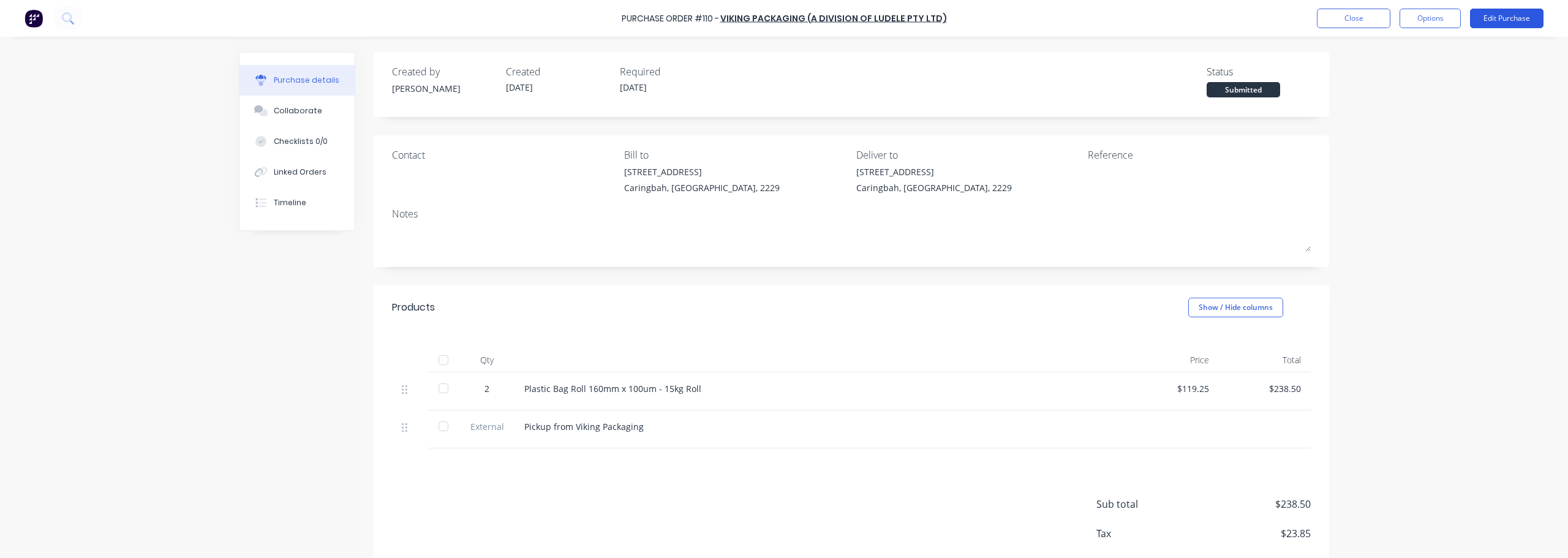
click at [782, 19] on button "Edit Purchase" at bounding box center [1507, 18] width 74 height 19
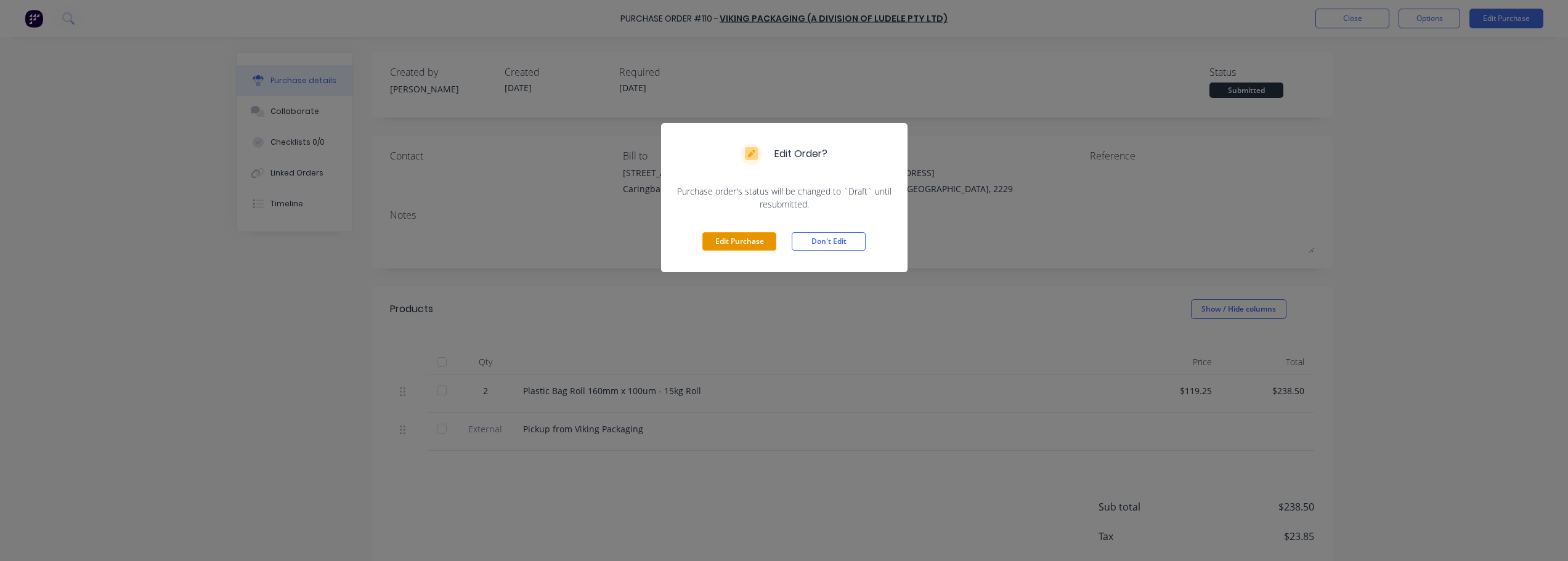
click at [724, 238] on button "Edit Purchase" at bounding box center [740, 241] width 74 height 18
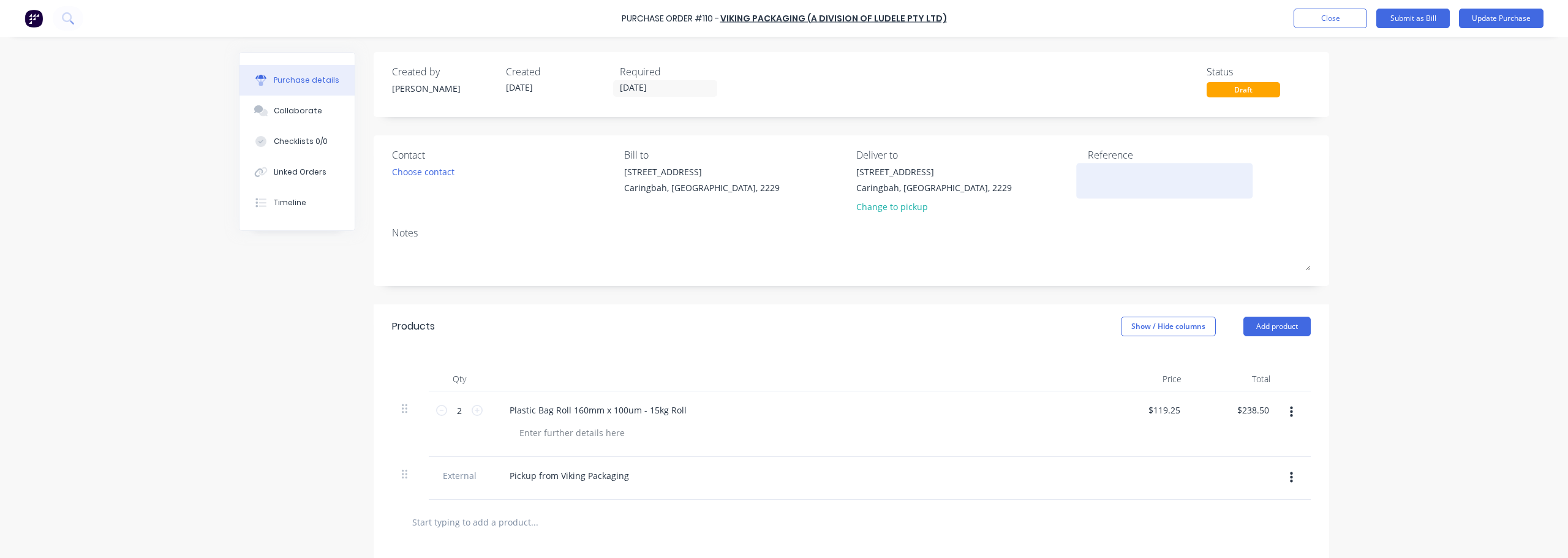
click at [782, 178] on textarea at bounding box center [1164, 179] width 153 height 27
type textarea "327159"
click at [782, 14] on button "Update Purchase" at bounding box center [1502, 18] width 84 height 19
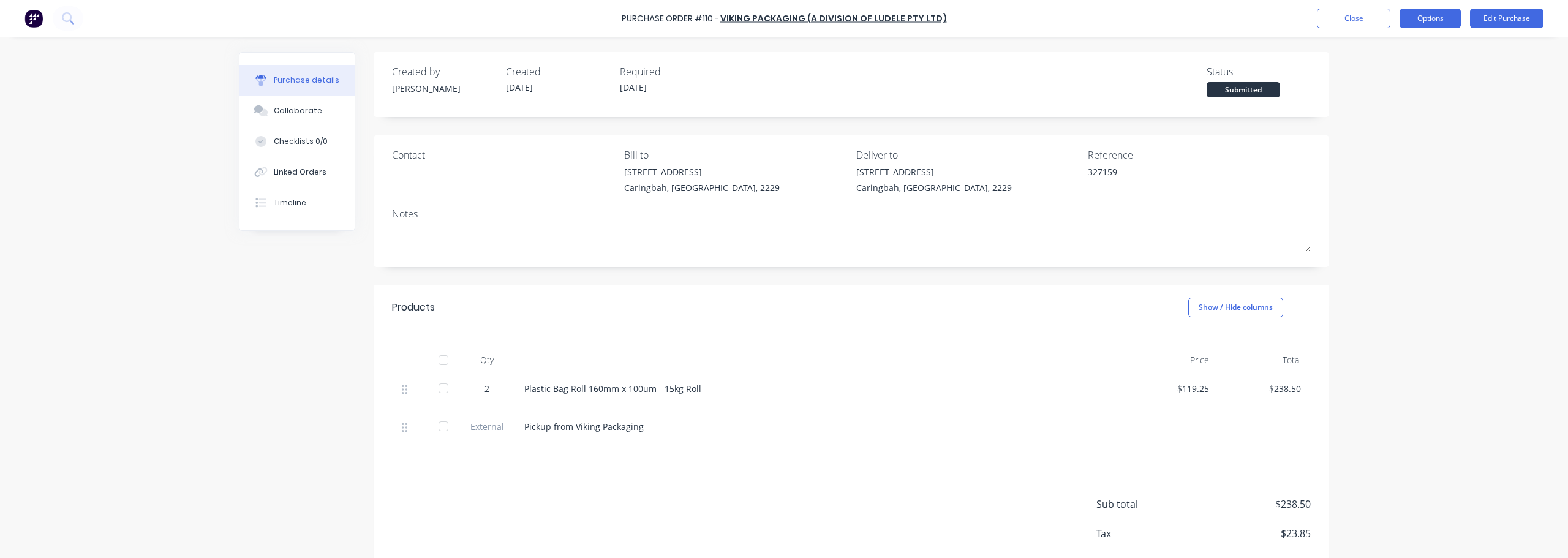
click at [782, 17] on button "Options" at bounding box center [1430, 18] width 61 height 19
click at [782, 76] on div "Convert to Bill" at bounding box center [1402, 74] width 95 height 17
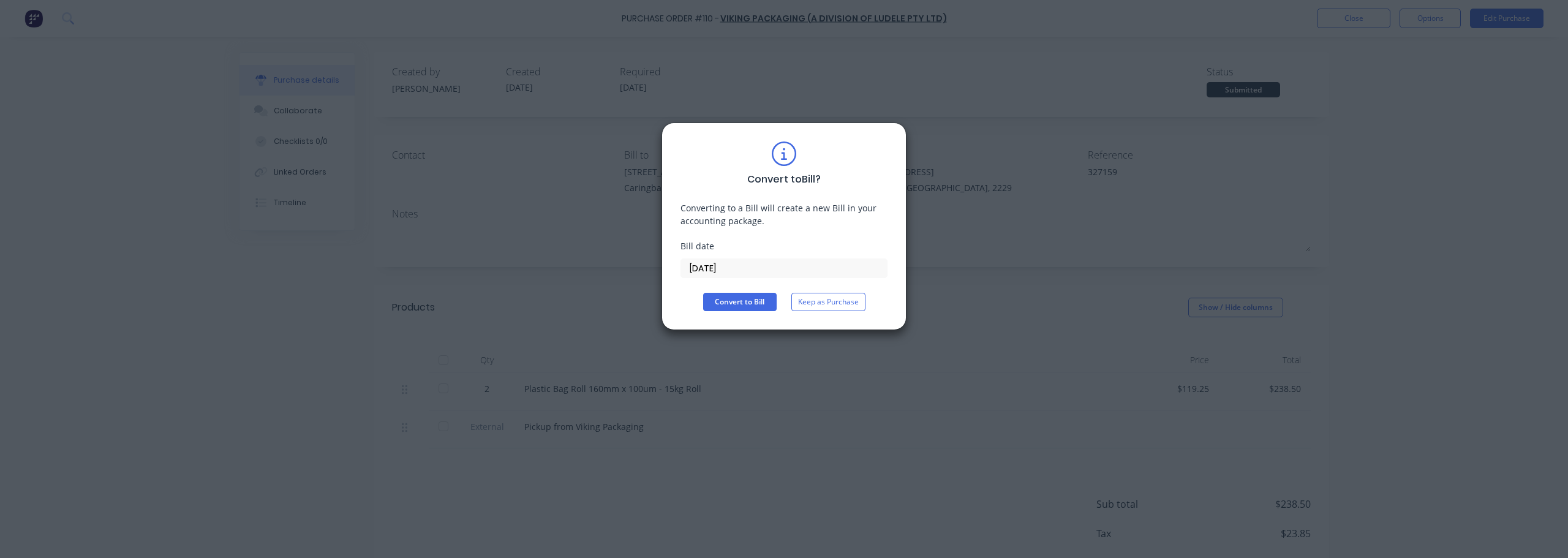
drag, startPoint x: 663, startPoint y: 260, endPoint x: 517, endPoint y: 235, distance: 148.1
click at [505, 241] on div "Convert to Bill ? Converting to a Bill will create a new Bill in your accountin…" at bounding box center [784, 279] width 1568 height 558
type input "[DATE]"
click at [744, 298] on button "Convert to Bill" at bounding box center [740, 302] width 74 height 18
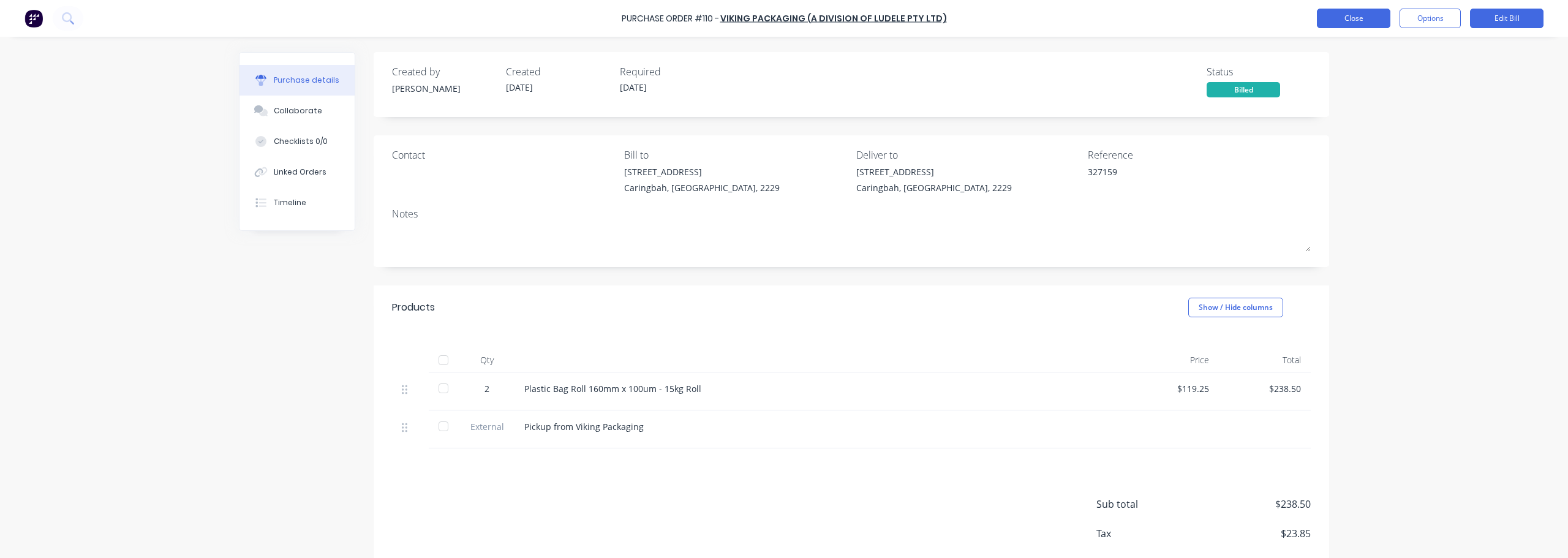
click at [782, 13] on button "Close" at bounding box center [1354, 18] width 74 height 19
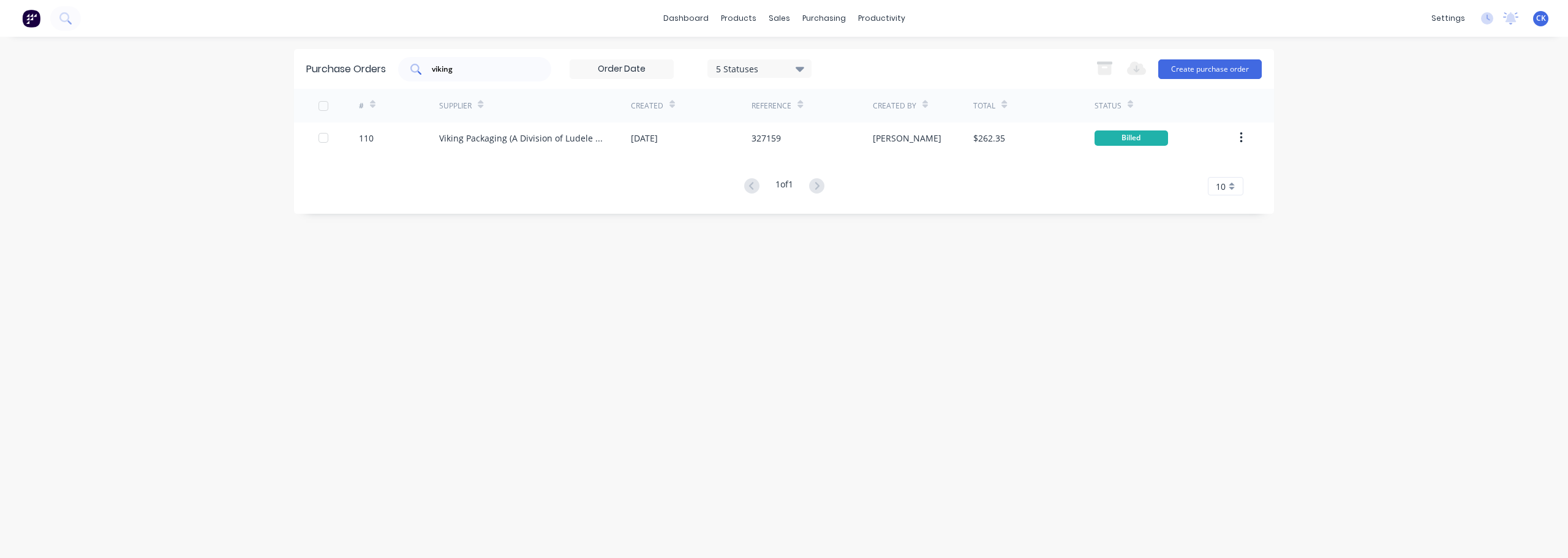
drag, startPoint x: 463, startPoint y: 72, endPoint x: 429, endPoint y: 69, distance: 34.1
click at [345, 66] on div "Purchase Orders viking 5 Statuses 5 Statuses Export to Excel (XLSX) Create purc…" at bounding box center [784, 68] width 980 height 40
type input "southern"
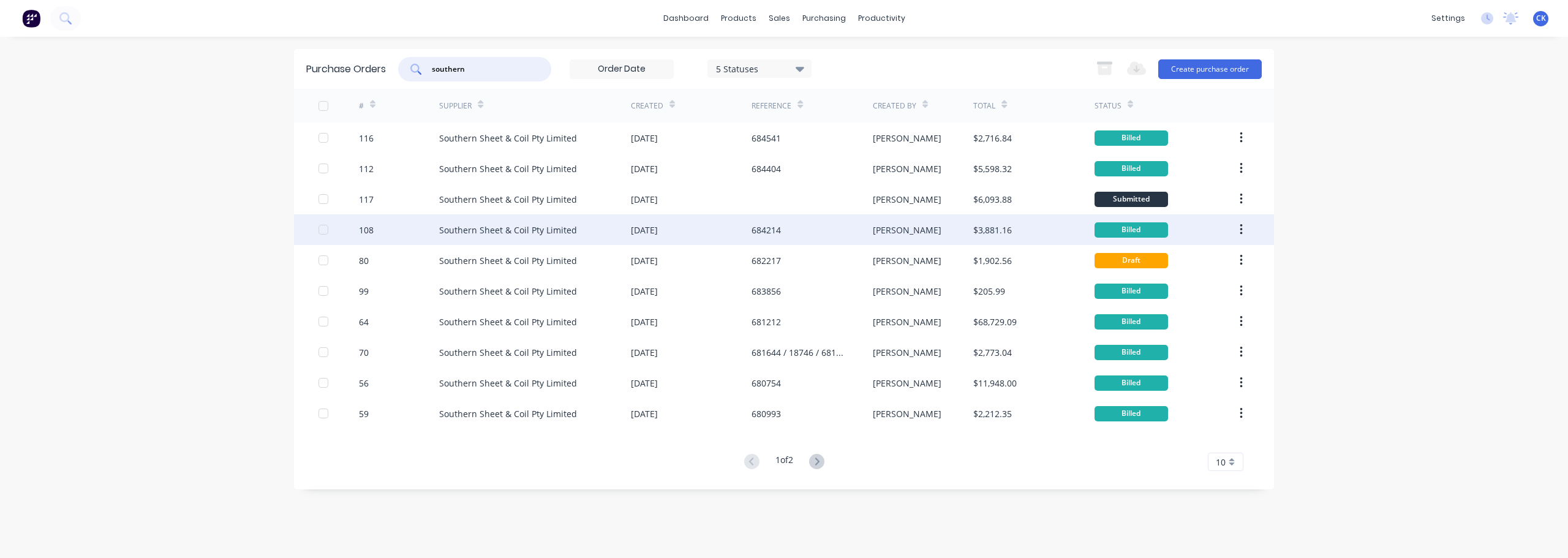
click at [400, 229] on div "108" at bounding box center [399, 230] width 81 height 31
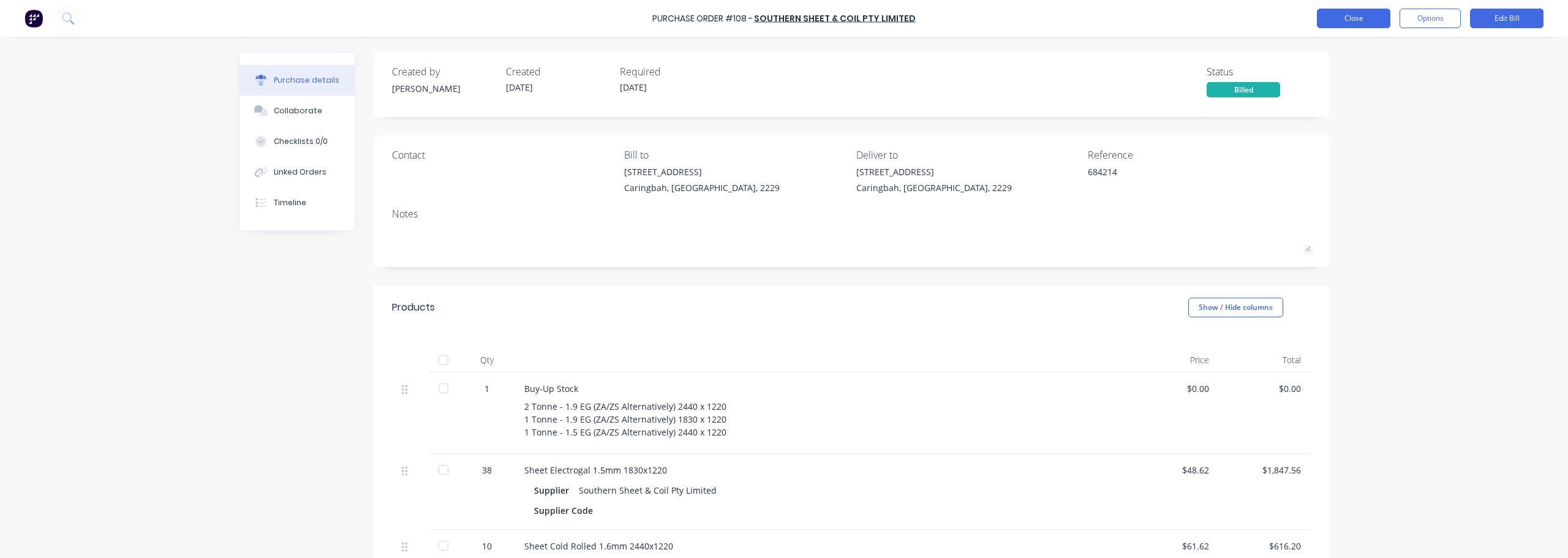
click at [782, 18] on button "Close" at bounding box center [1354, 18] width 74 height 19
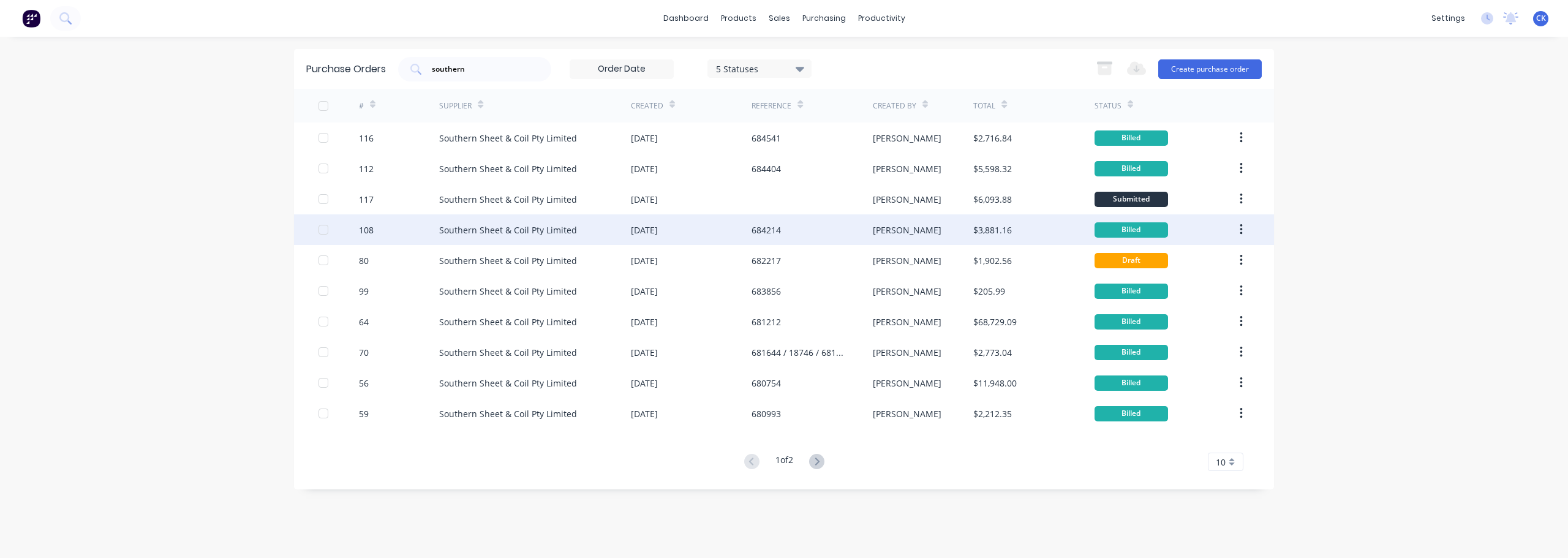
click at [514, 232] on div "Southern Sheet & Coil Pty Limited" at bounding box center [508, 230] width 138 height 13
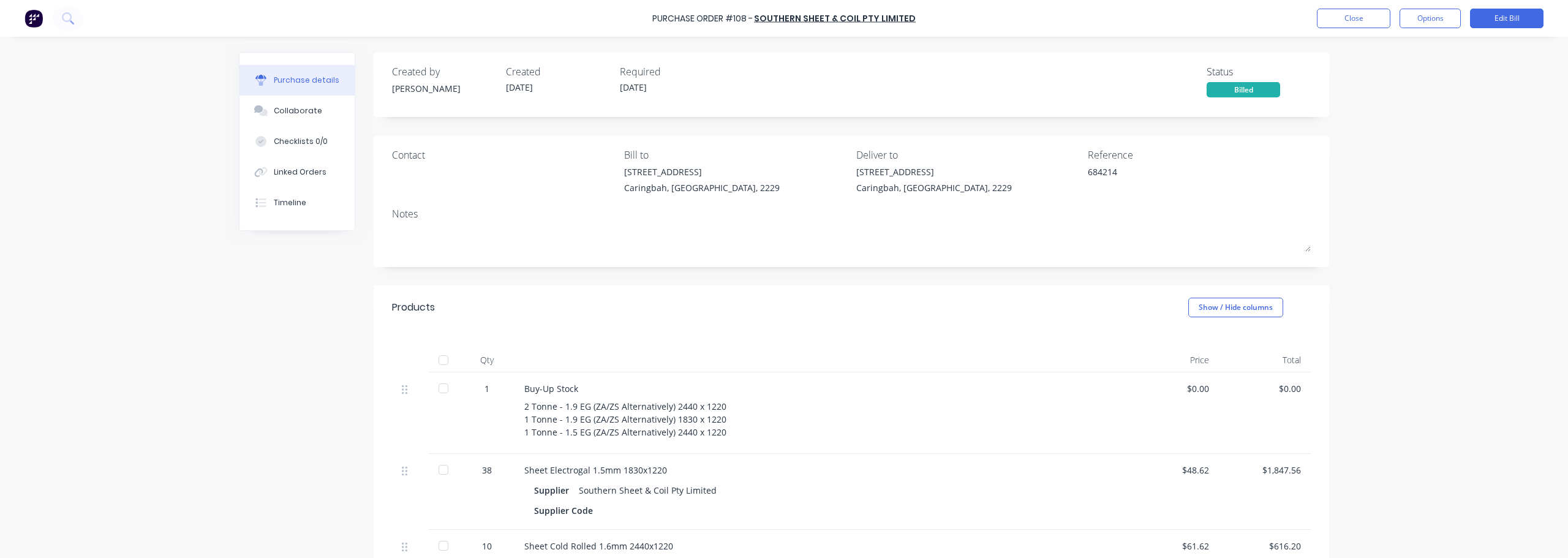
click at [326, 307] on div "Created by [PERSON_NAME] Created [DATE] Required [DATE] Status Billed Contact B…" at bounding box center [784, 524] width 1090 height 944
click at [782, 19] on button "Close" at bounding box center [1354, 18] width 74 height 19
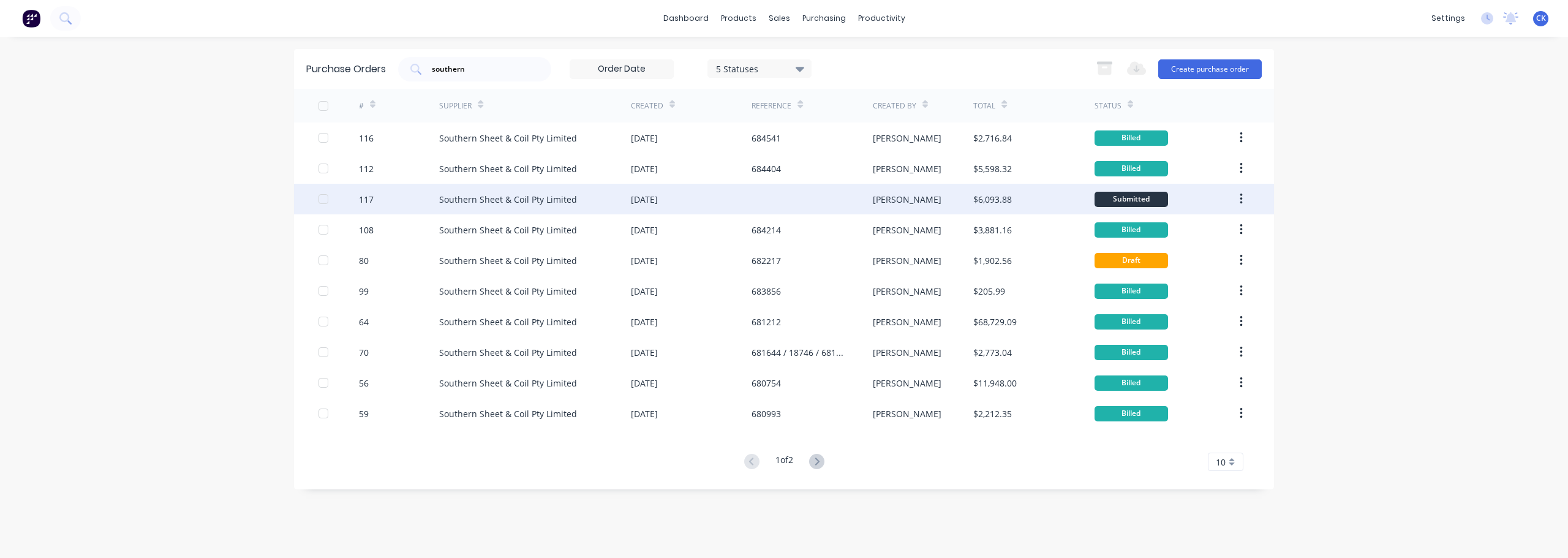
click at [495, 199] on div "Southern Sheet & Coil Pty Limited" at bounding box center [508, 199] width 138 height 13
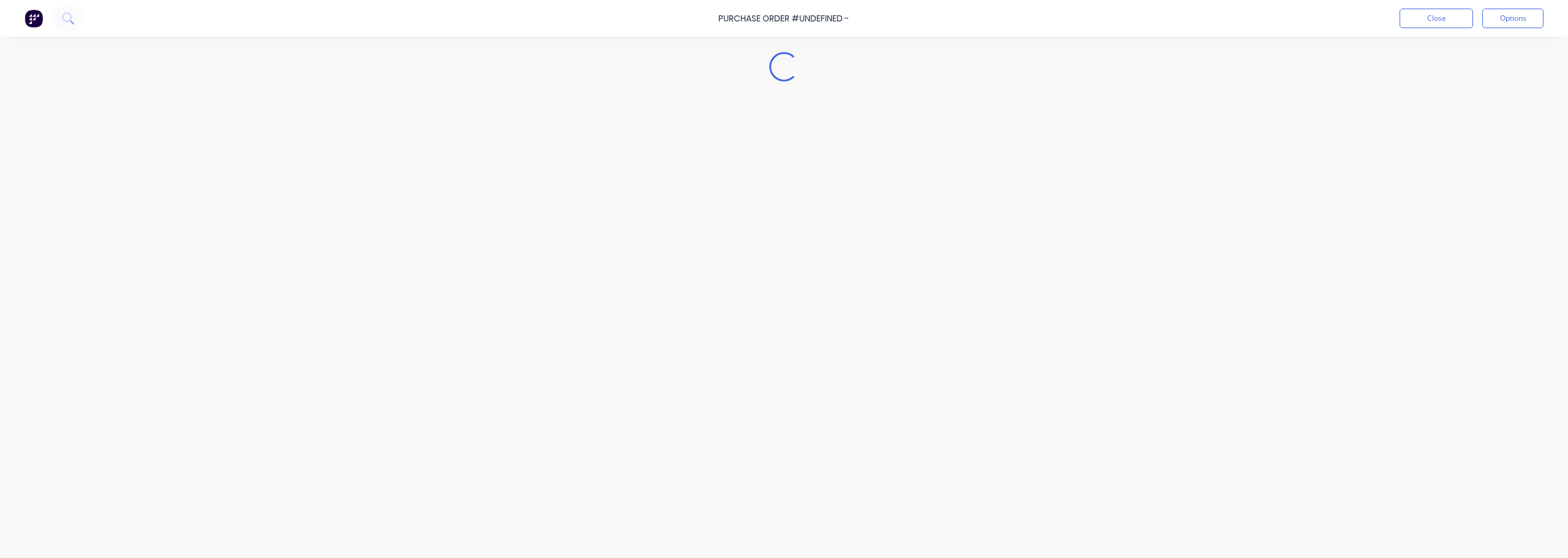
click at [495, 199] on div "Loading..." at bounding box center [784, 260] width 1115 height 497
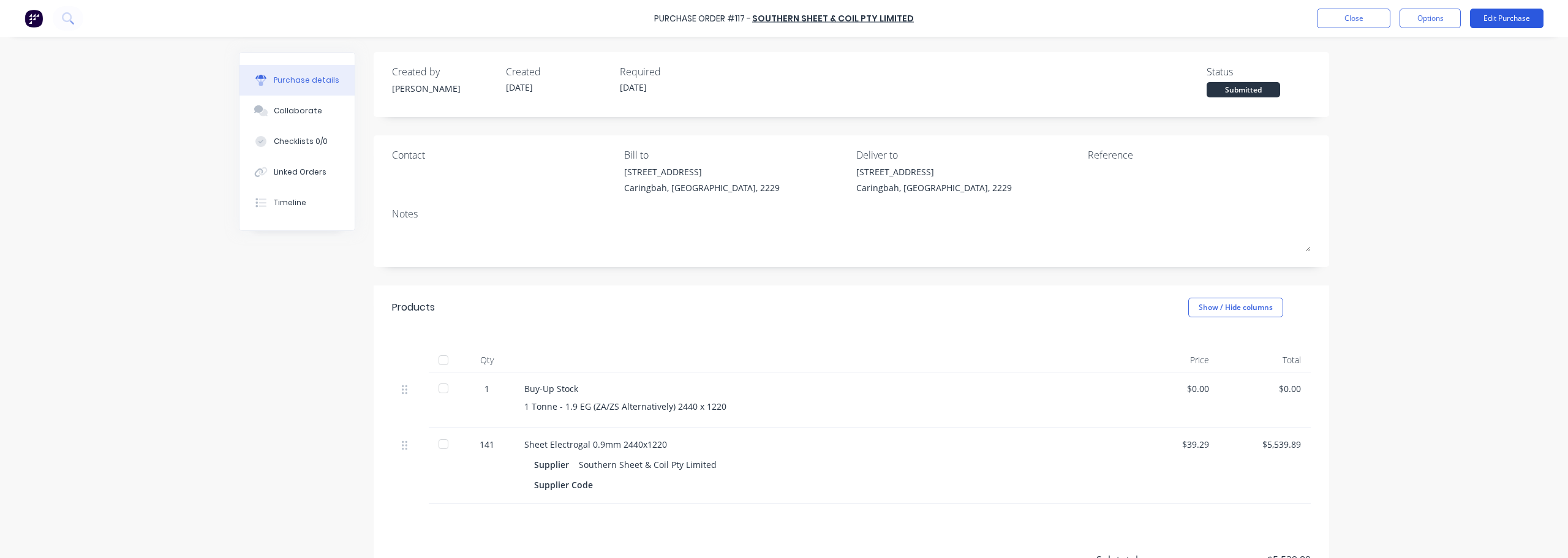
click at [782, 17] on button "Edit Purchase" at bounding box center [1507, 18] width 74 height 19
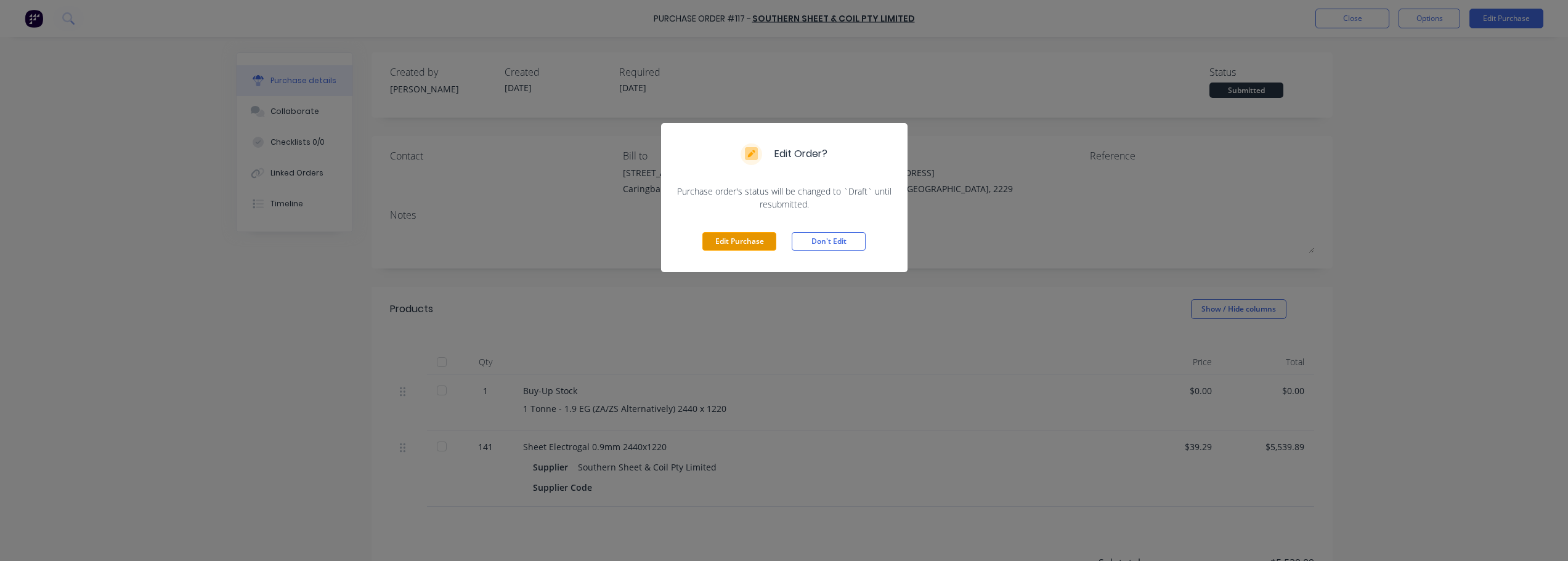
click at [739, 243] on button "Edit Purchase" at bounding box center [740, 241] width 74 height 18
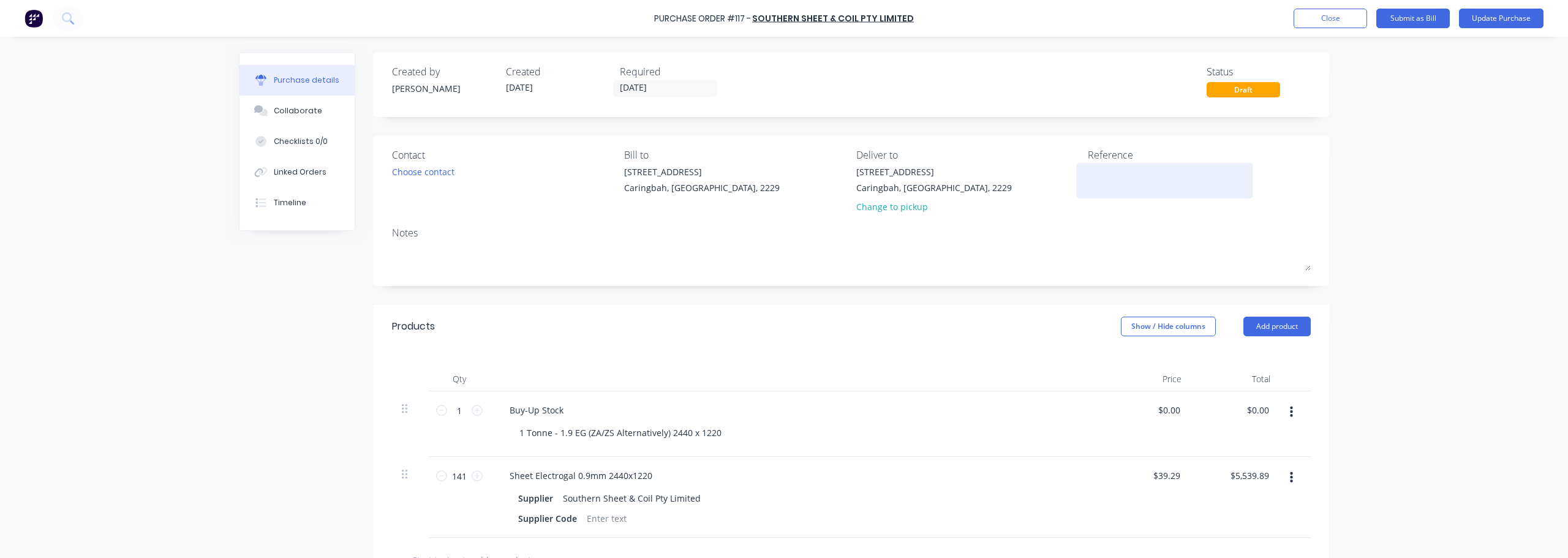
drag, startPoint x: 1107, startPoint y: 182, endPoint x: 1113, endPoint y: 184, distance: 6.3
click at [782, 181] on textarea at bounding box center [1164, 179] width 153 height 27
type textarea "684777"
click at [782, 16] on button "Update Purchase" at bounding box center [1502, 18] width 84 height 19
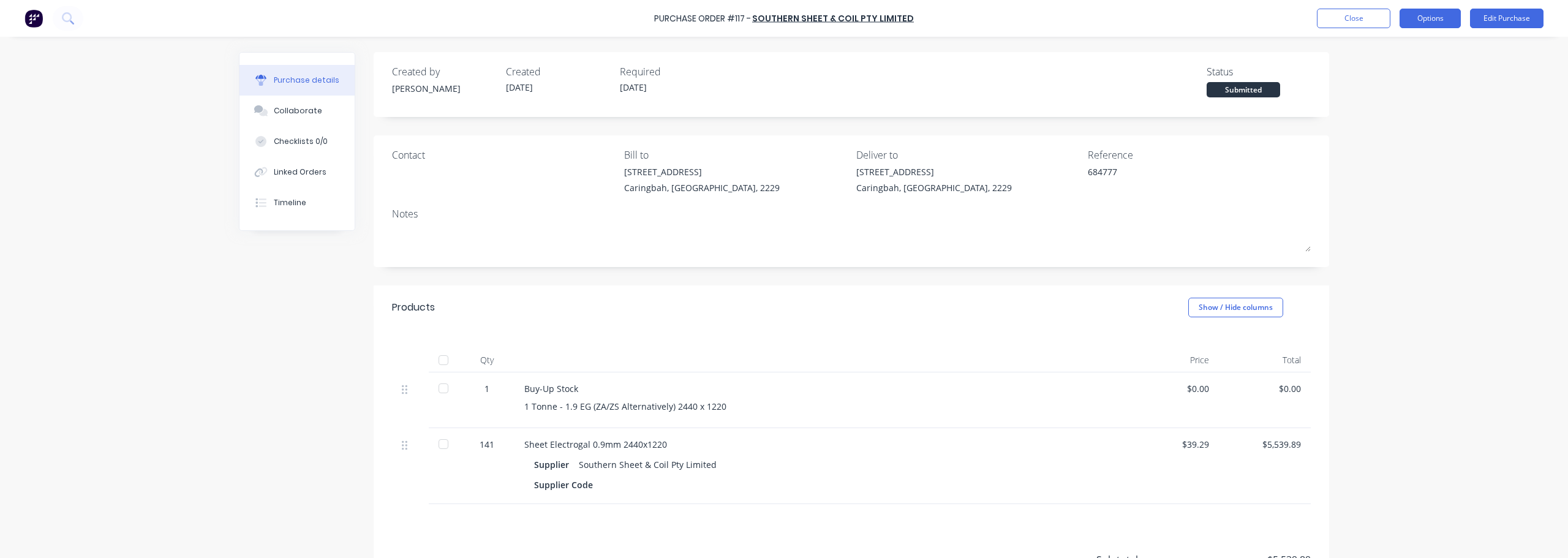
click at [782, 17] on button "Options" at bounding box center [1430, 18] width 61 height 19
click at [782, 78] on div "Convert to Bill" at bounding box center [1402, 74] width 95 height 17
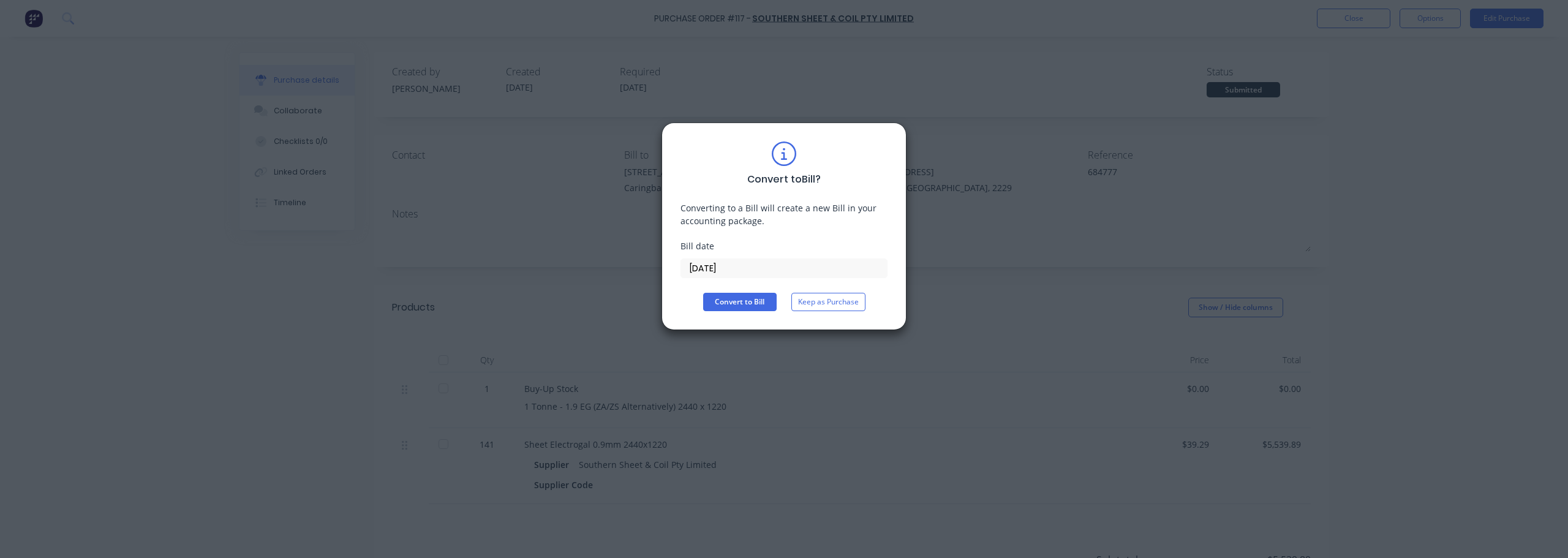
drag, startPoint x: 749, startPoint y: 265, endPoint x: 647, endPoint y: 275, distance: 102.5
click at [647, 275] on div "Convert to Bill ? Converting to a Bill will create a new Bill in your accountin…" at bounding box center [784, 279] width 1568 height 558
type input "[DATE]"
click at [743, 303] on button "Convert to Bill" at bounding box center [740, 302] width 74 height 18
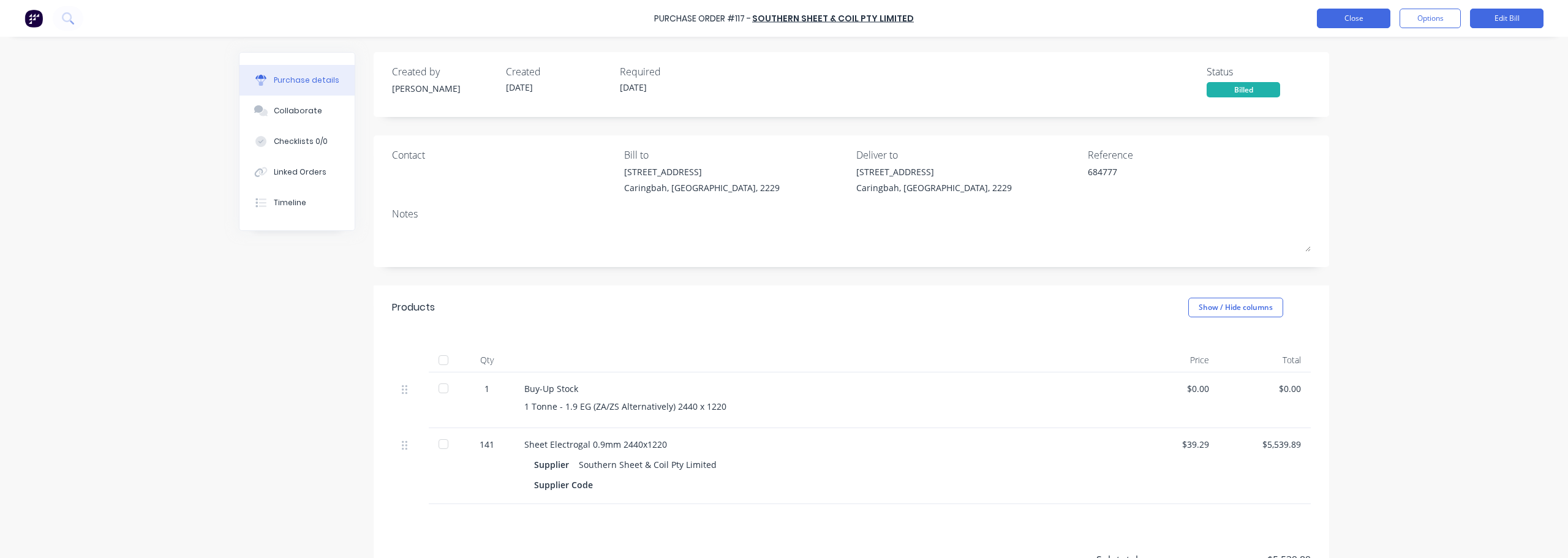
click at [782, 17] on button "Close" at bounding box center [1354, 18] width 74 height 19
